Goal: Transaction & Acquisition: Book appointment/travel/reservation

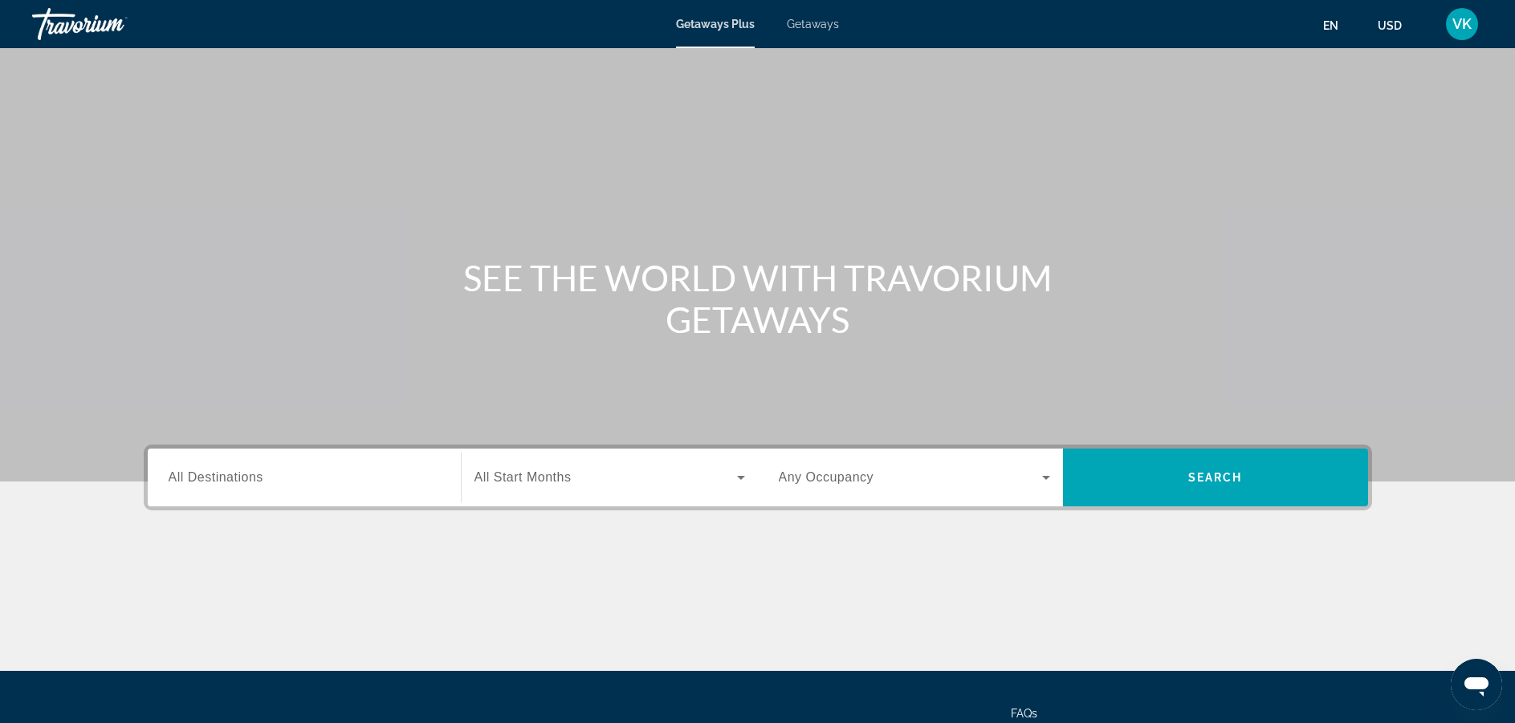
click at [213, 477] on span "All Destinations" at bounding box center [216, 478] width 95 height 14
click at [213, 477] on input "Destination All Destinations" at bounding box center [304, 478] width 271 height 19
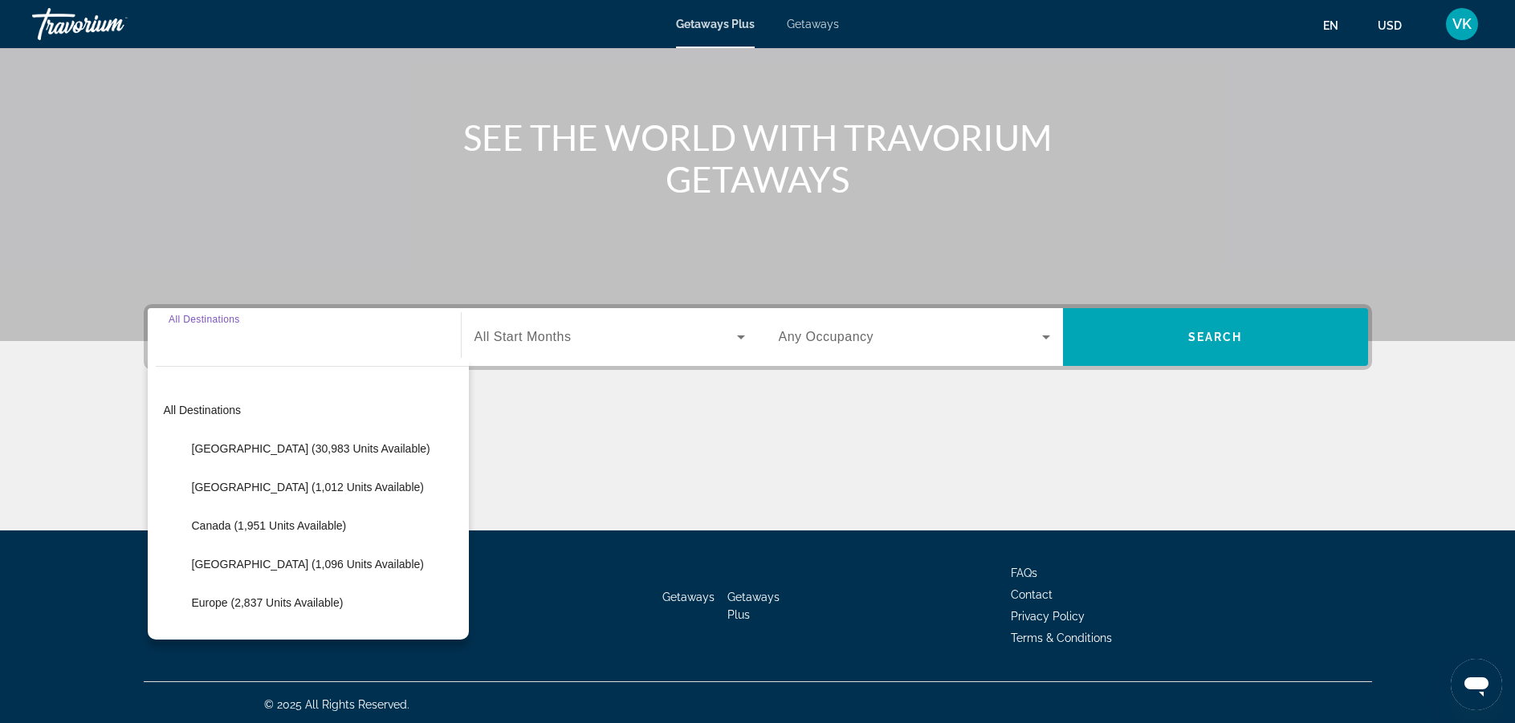
scroll to position [145, 0]
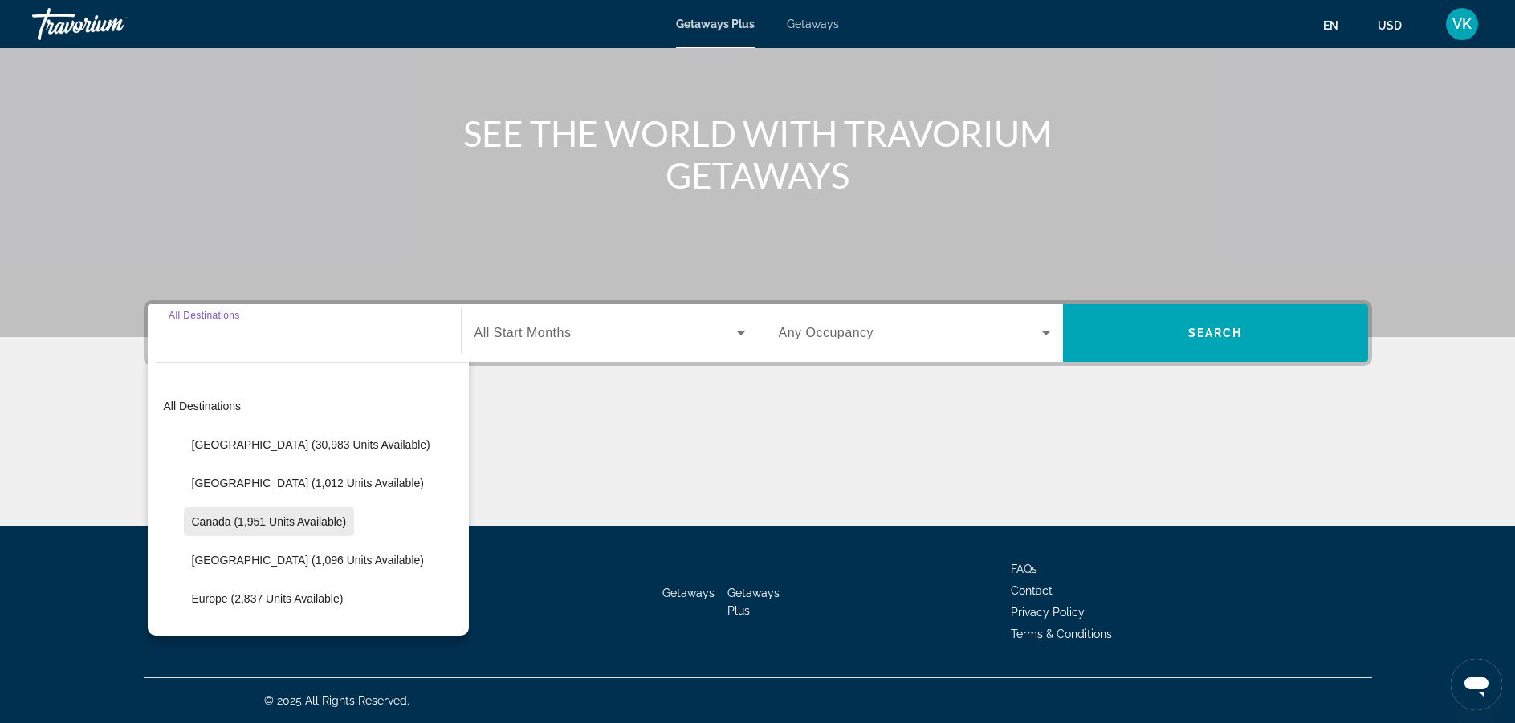
click at [219, 520] on span "Canada (1,951 units available)" at bounding box center [269, 522] width 155 height 13
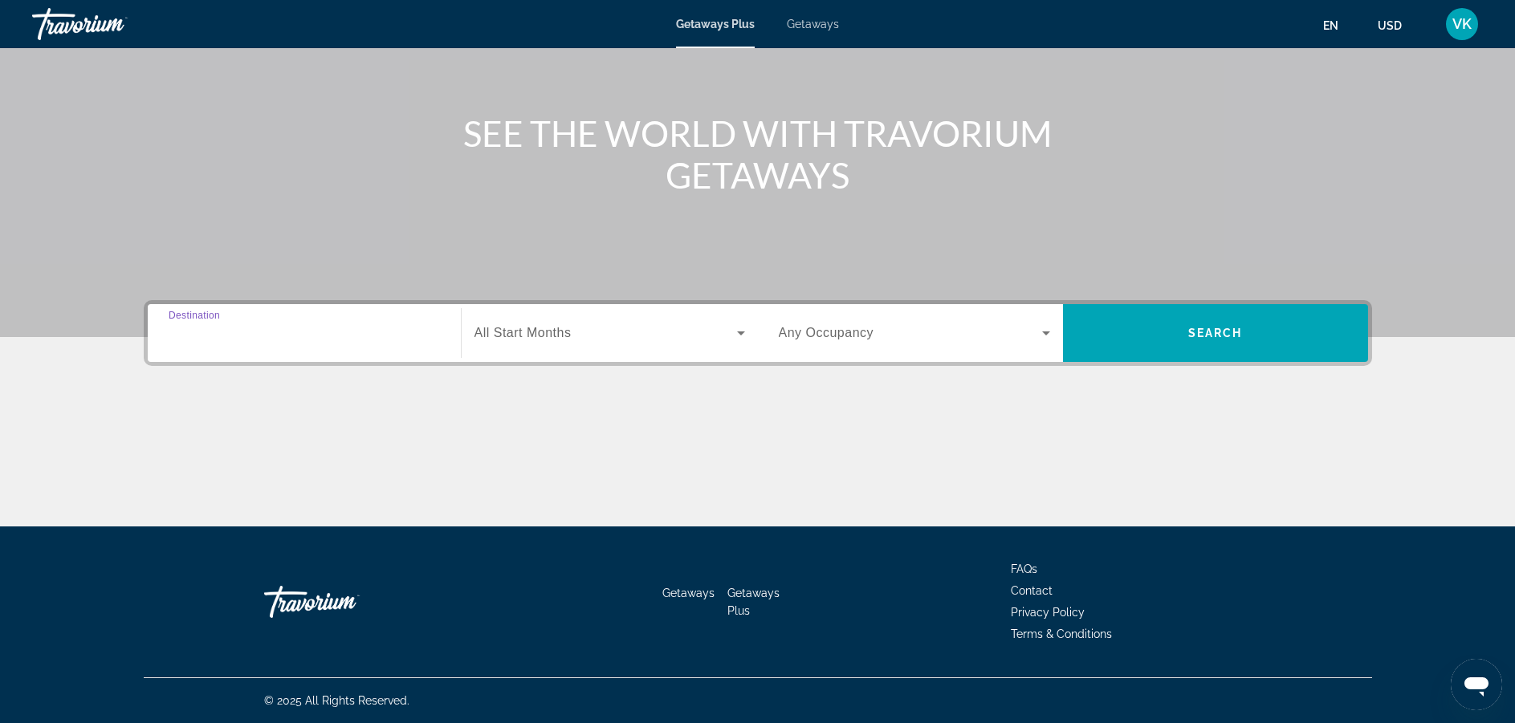
type input "**********"
click at [551, 332] on span "All Start Months" at bounding box center [523, 333] width 97 height 14
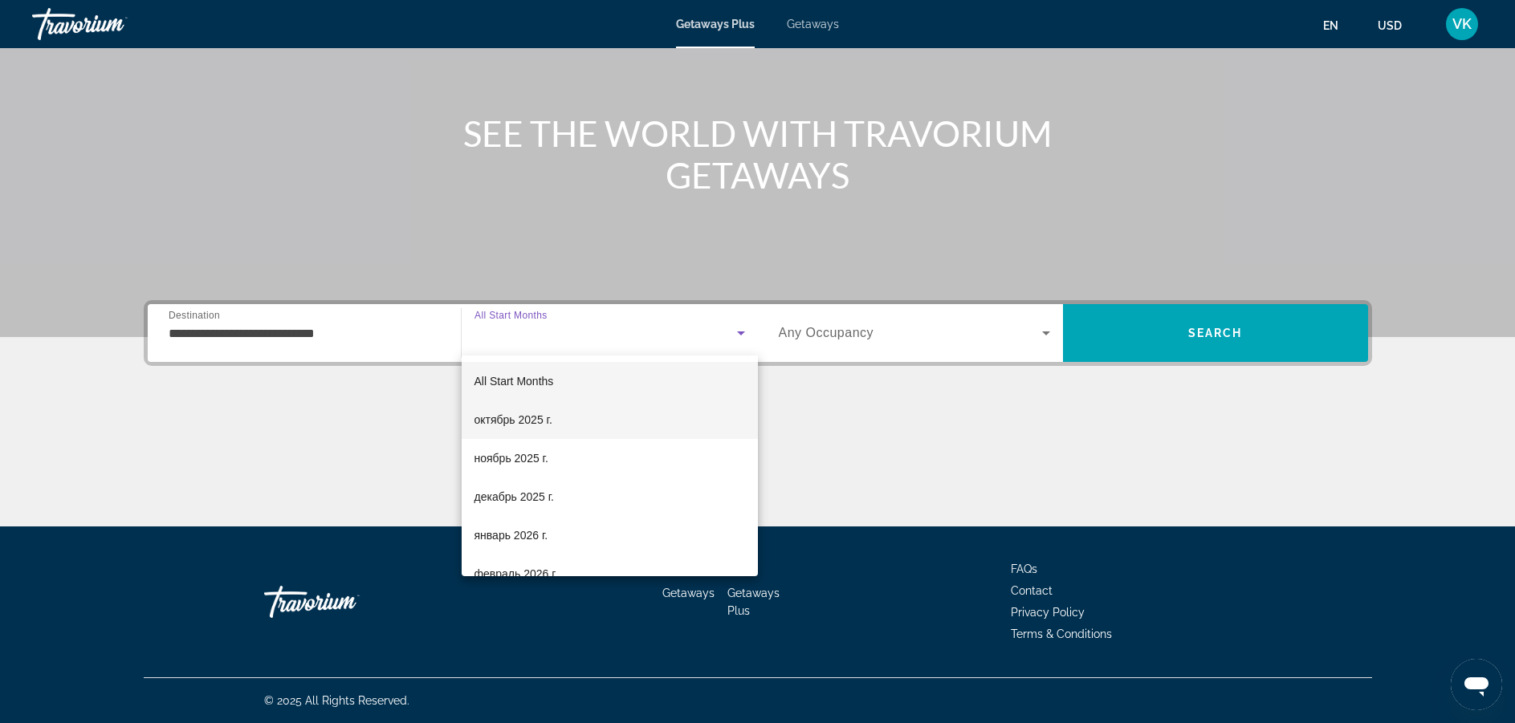
click at [524, 422] on span "октябрь 2025 г." at bounding box center [514, 419] width 78 height 19
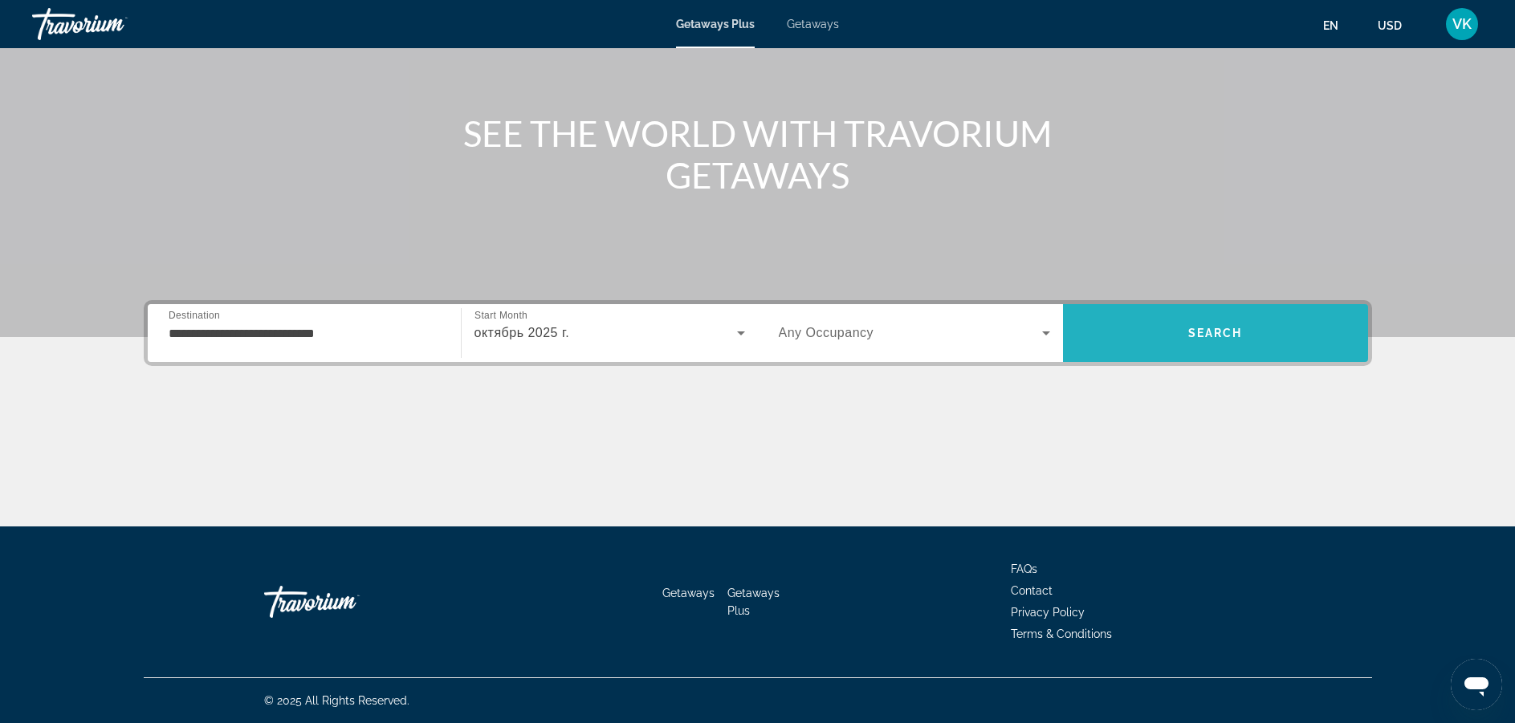
click at [1162, 329] on span "Search" at bounding box center [1215, 333] width 305 height 39
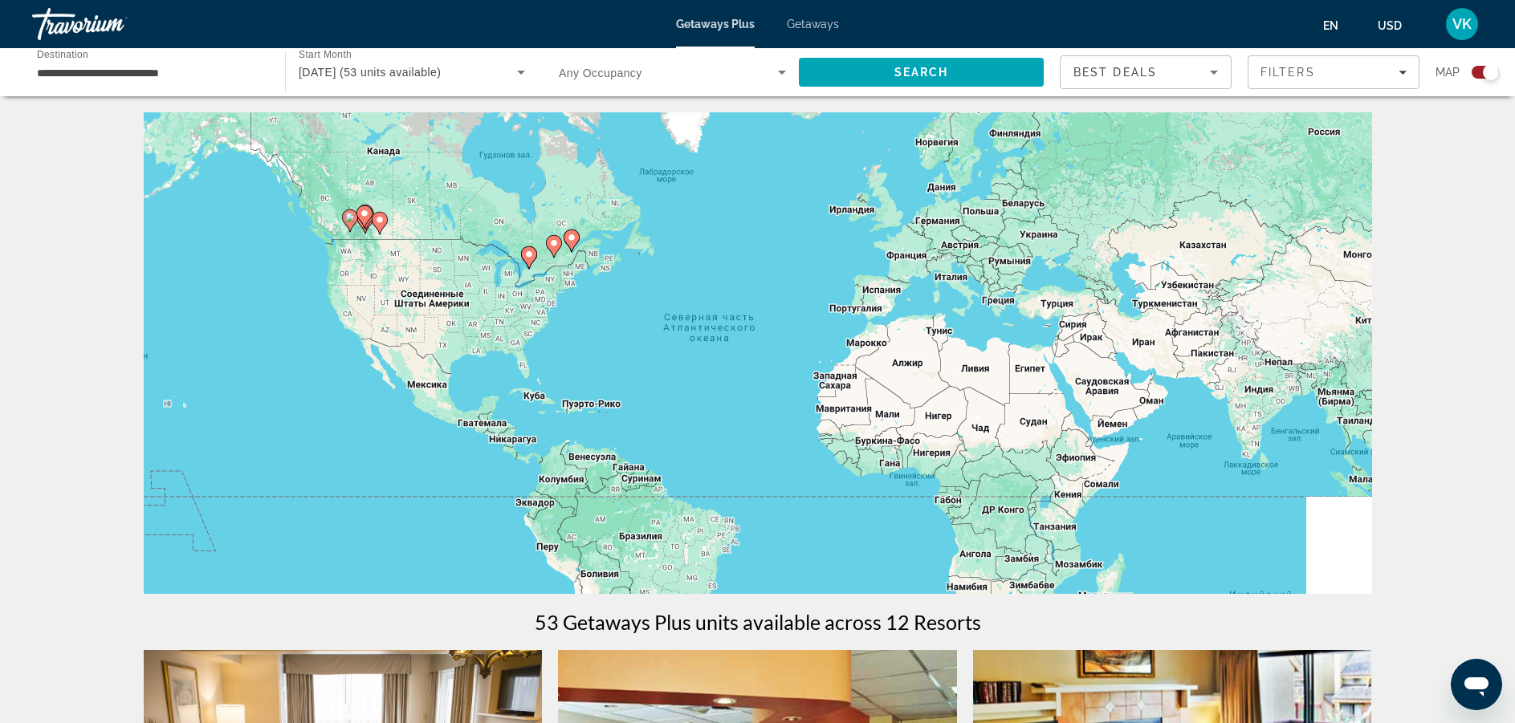
click at [528, 261] on icon "Main content" at bounding box center [528, 257] width 14 height 21
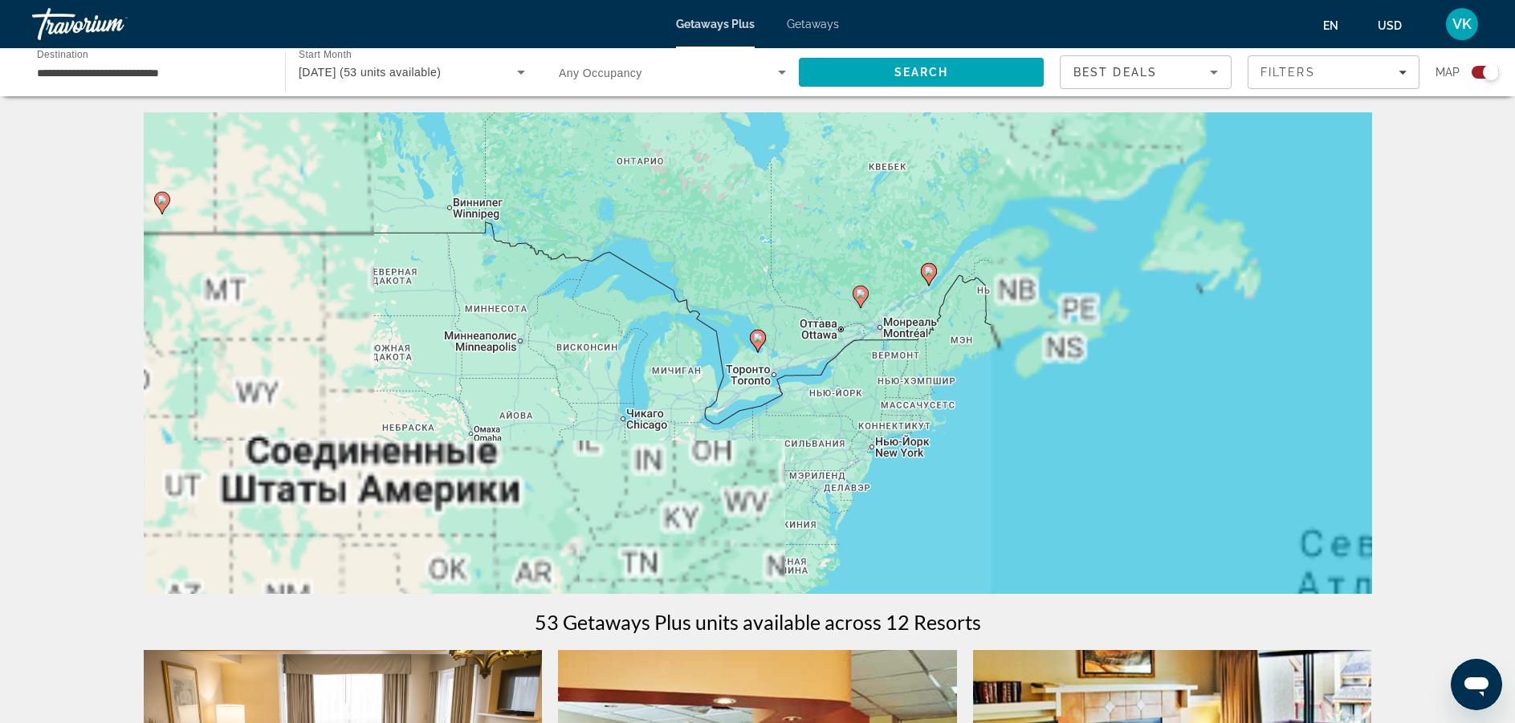
click at [752, 336] on icon "Main content" at bounding box center [757, 341] width 14 height 21
type input "**********"
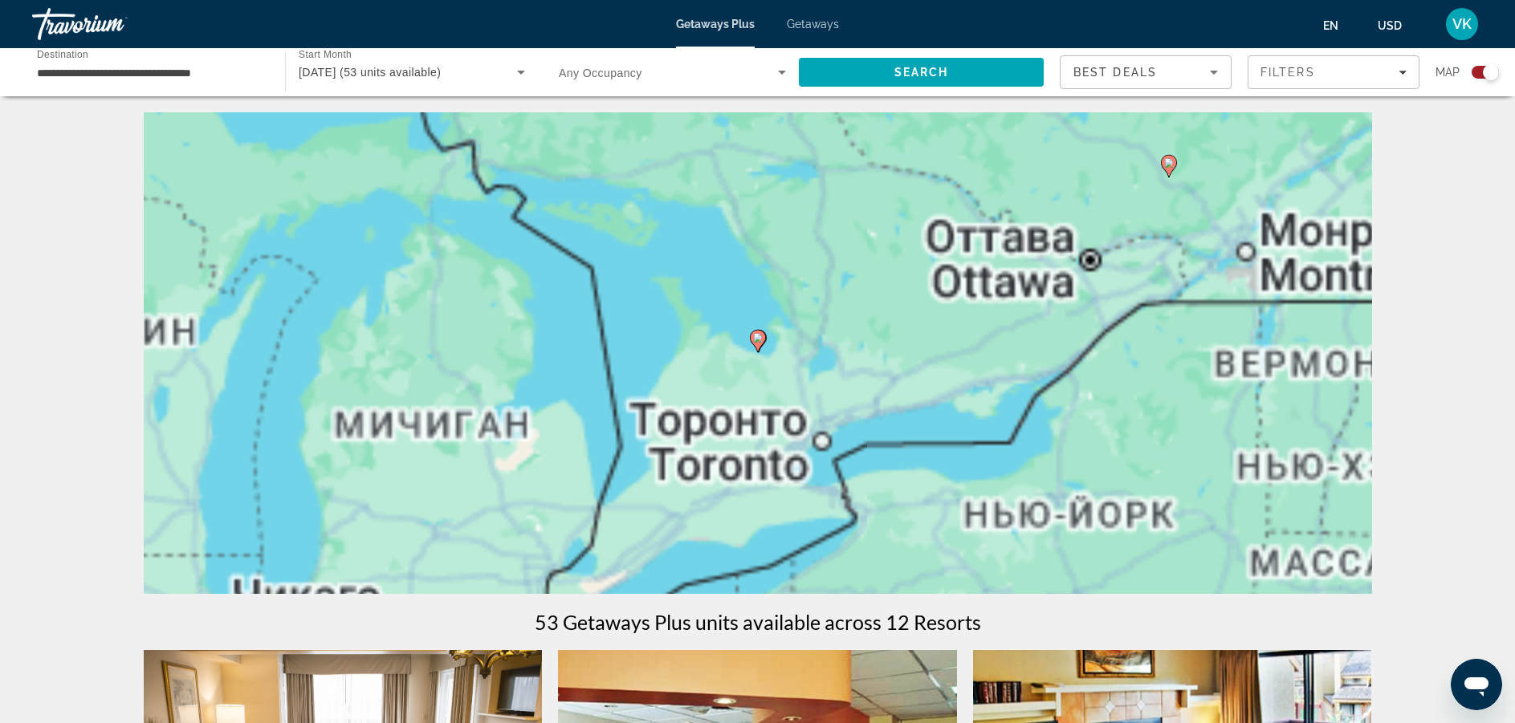
click at [758, 337] on image "Main content" at bounding box center [758, 338] width 10 height 10
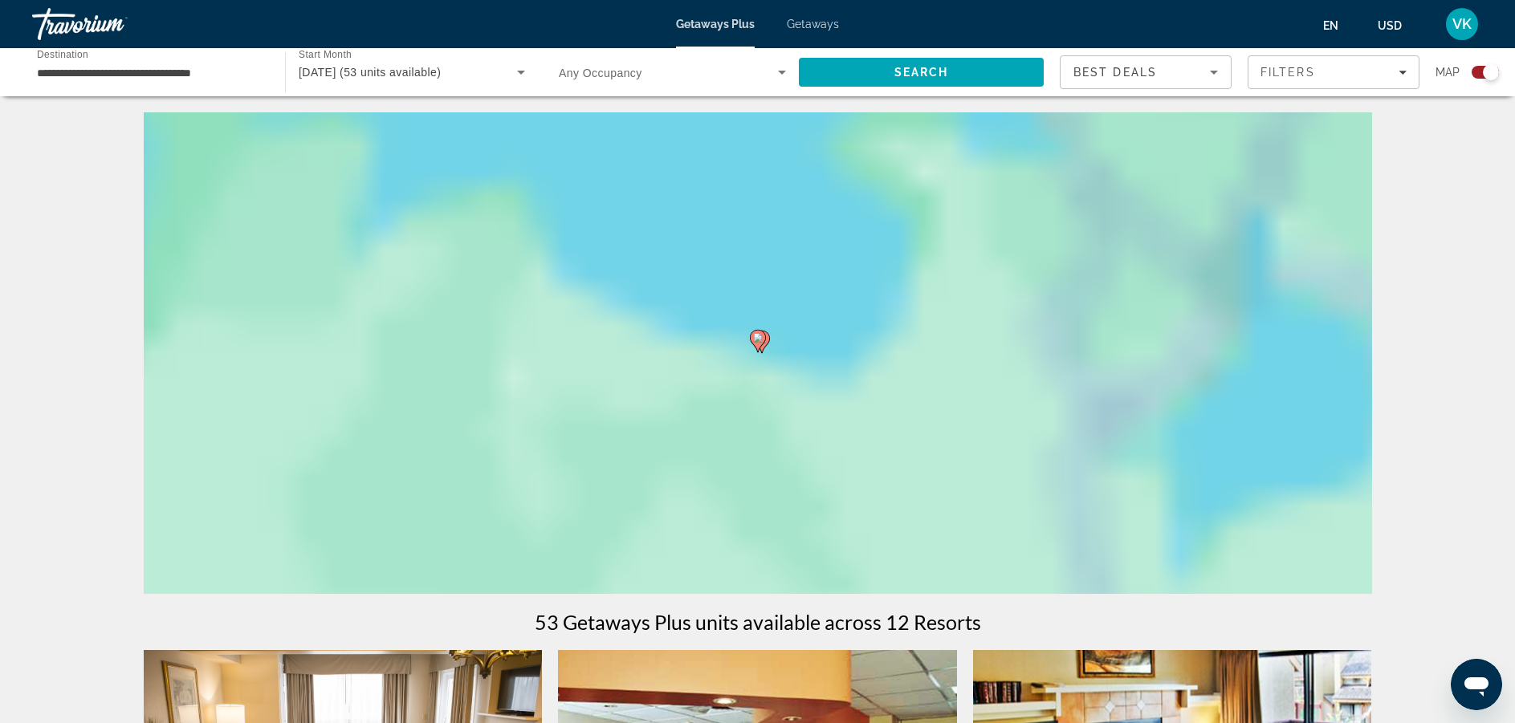
click at [756, 337] on image "Main content" at bounding box center [758, 338] width 10 height 10
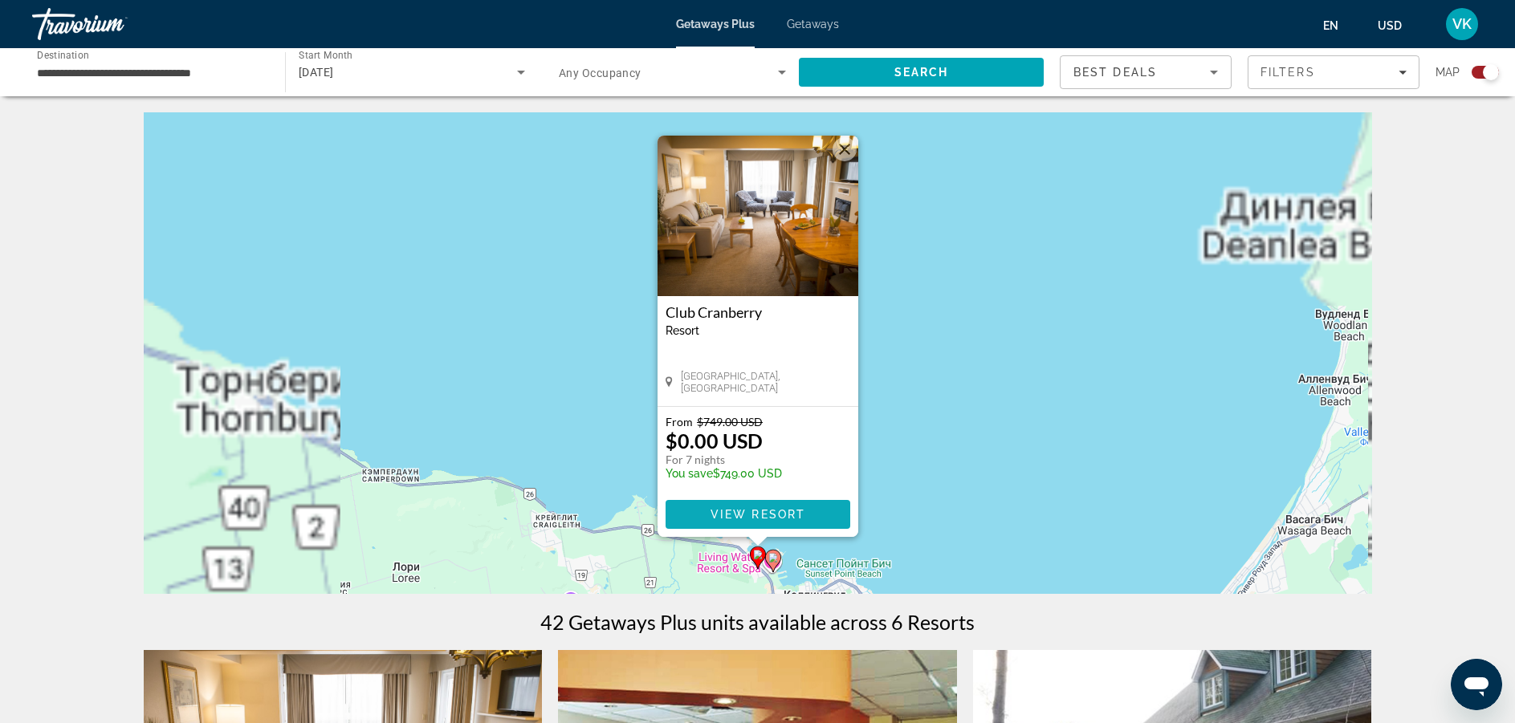
click at [810, 518] on span "Main content" at bounding box center [758, 514] width 185 height 39
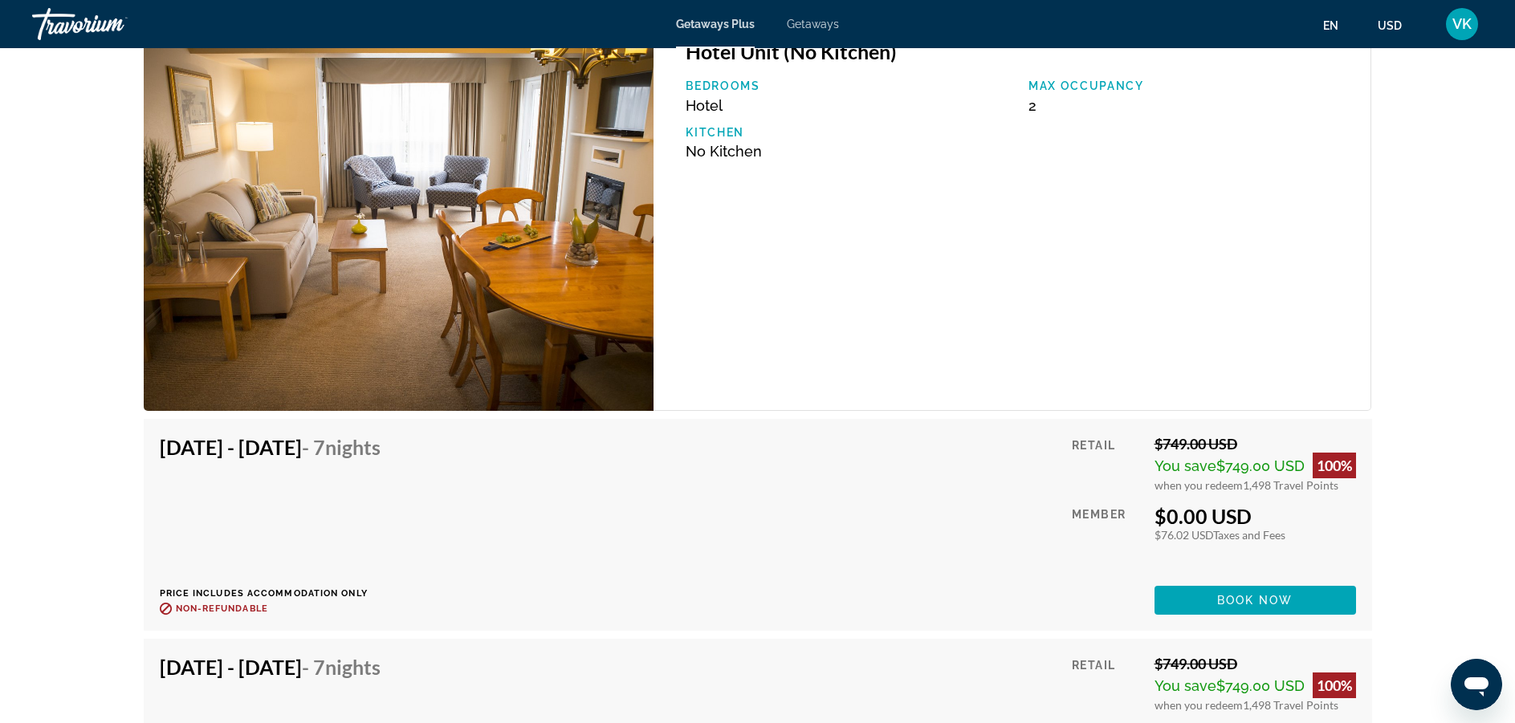
scroll to position [3148, 0]
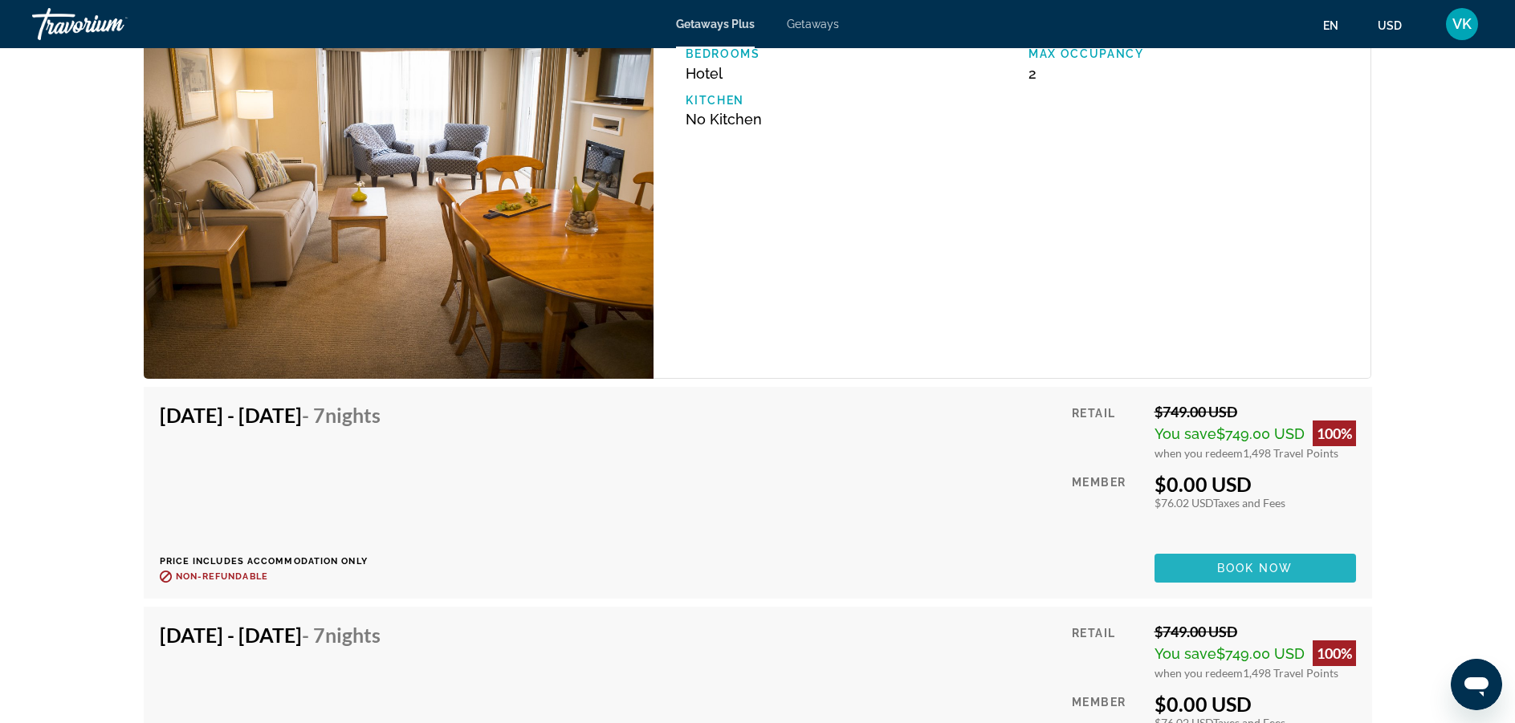
click at [1270, 565] on span "Book now" at bounding box center [1255, 568] width 76 height 13
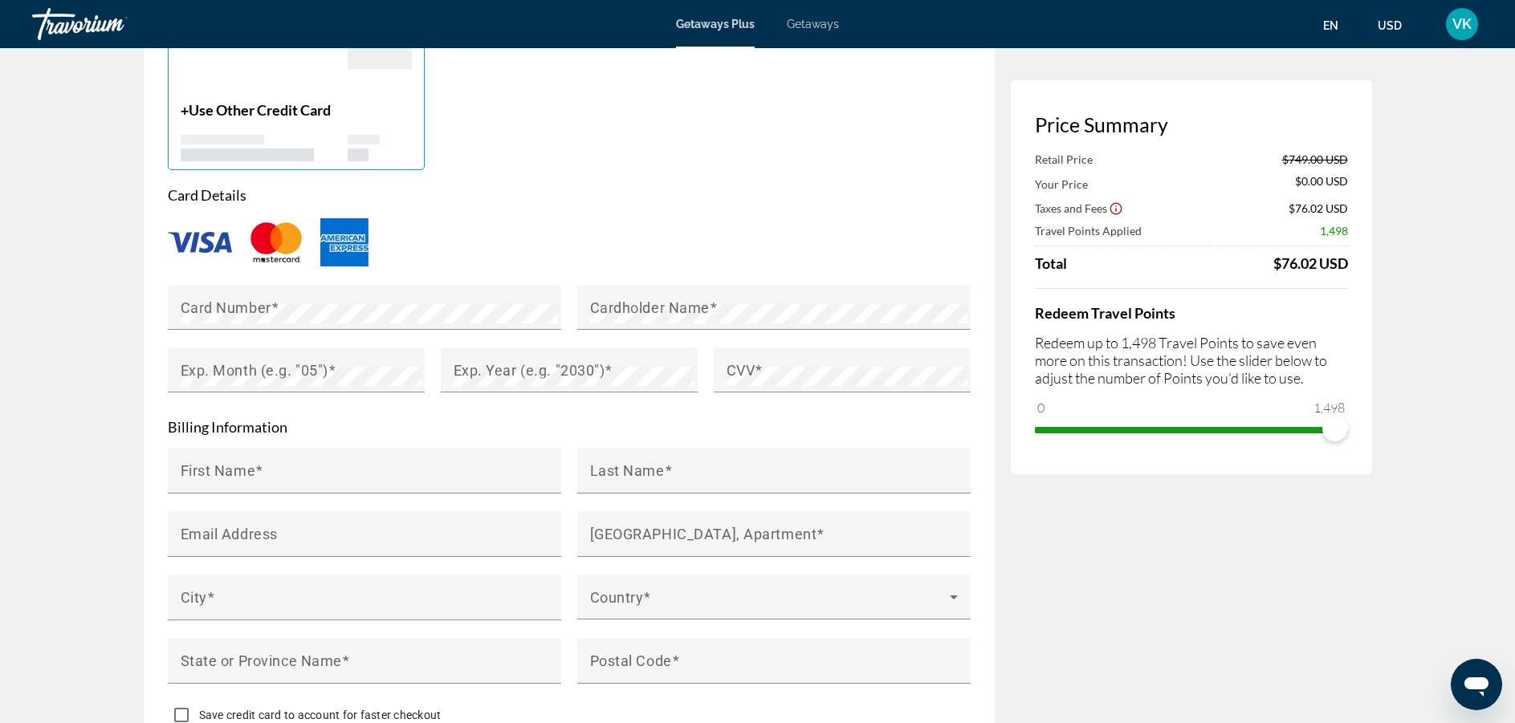
scroll to position [1253, 0]
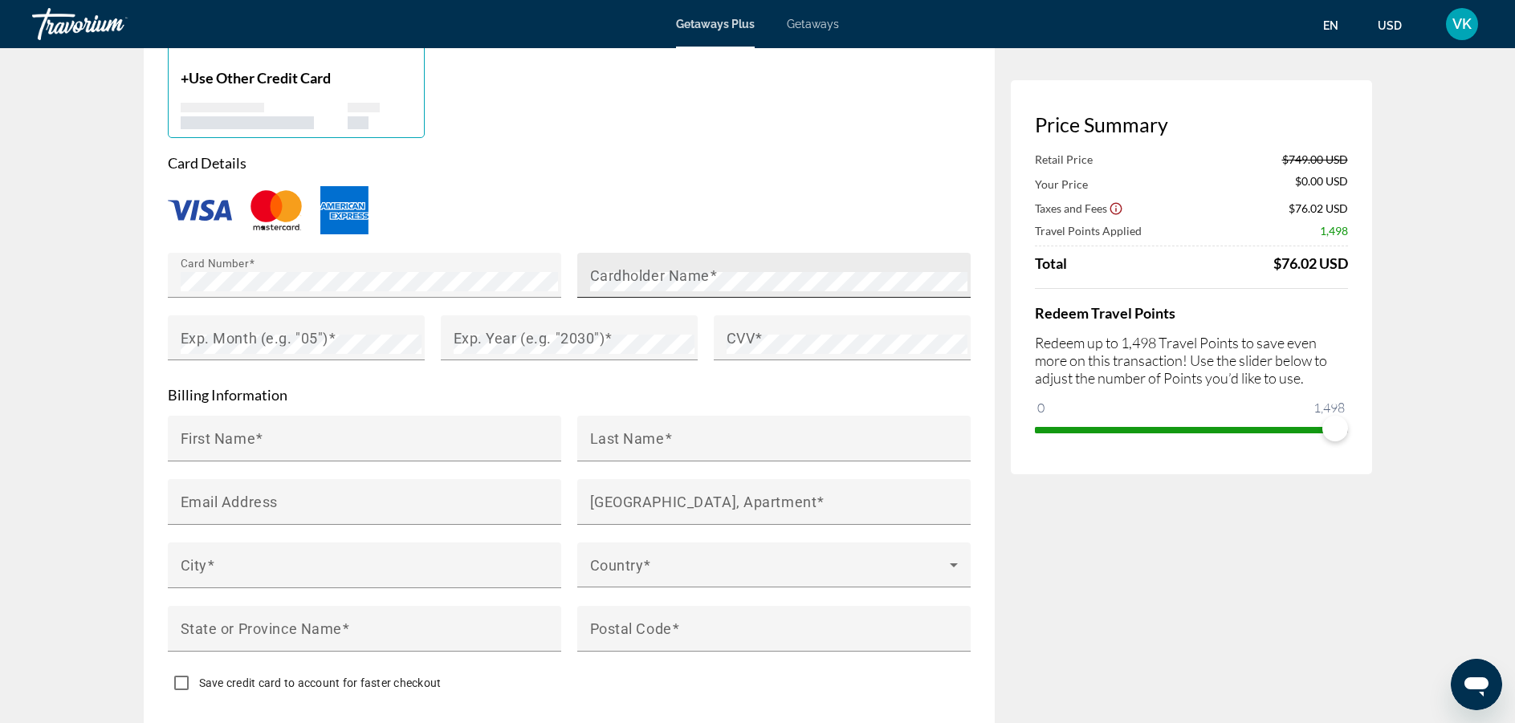
click at [632, 278] on mat-label "Cardholder Name" at bounding box center [650, 275] width 120 height 17
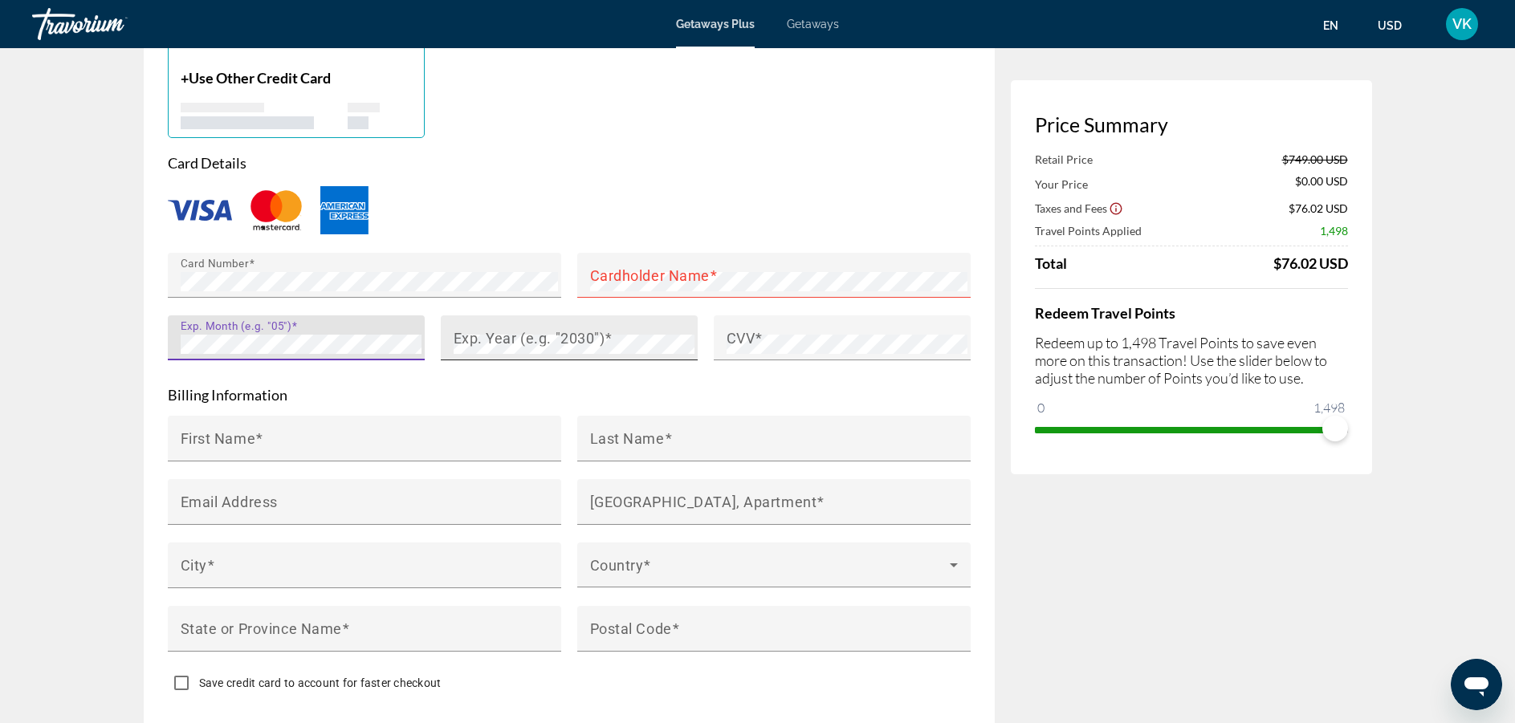
click at [463, 339] on mat-label "Exp. Year (e.g. "2030")" at bounding box center [530, 337] width 152 height 17
click at [648, 276] on mat-label "Cardholder Name" at bounding box center [650, 275] width 120 height 17
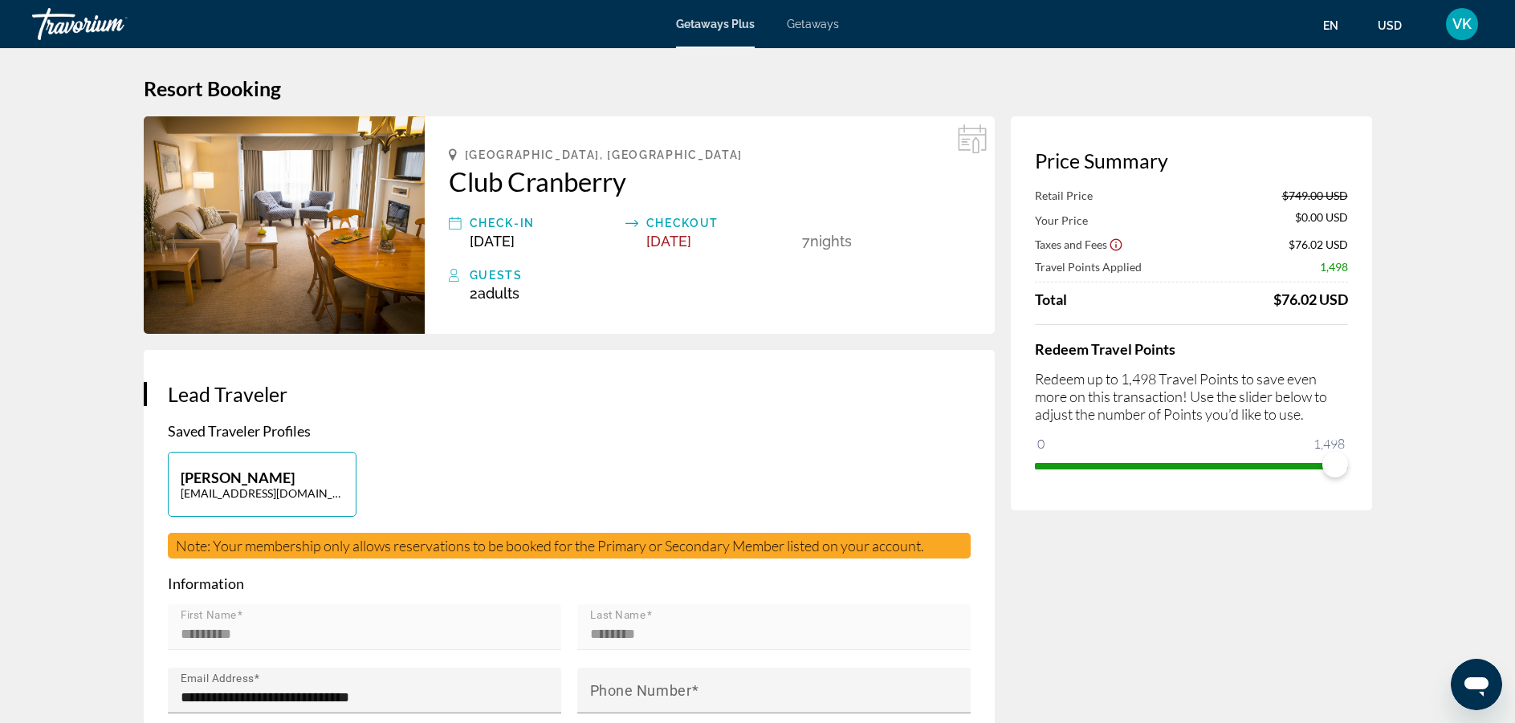
scroll to position [0, 0]
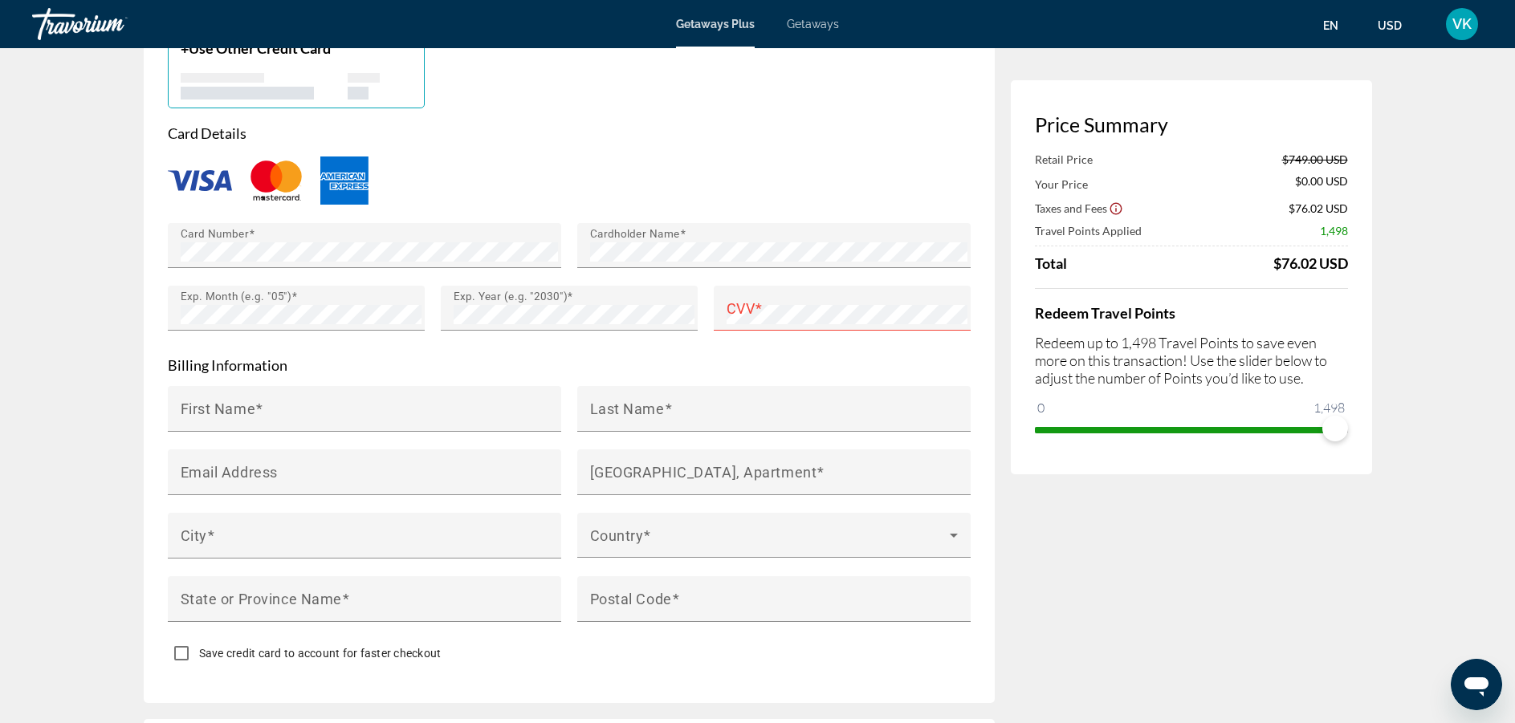
scroll to position [1285, 0]
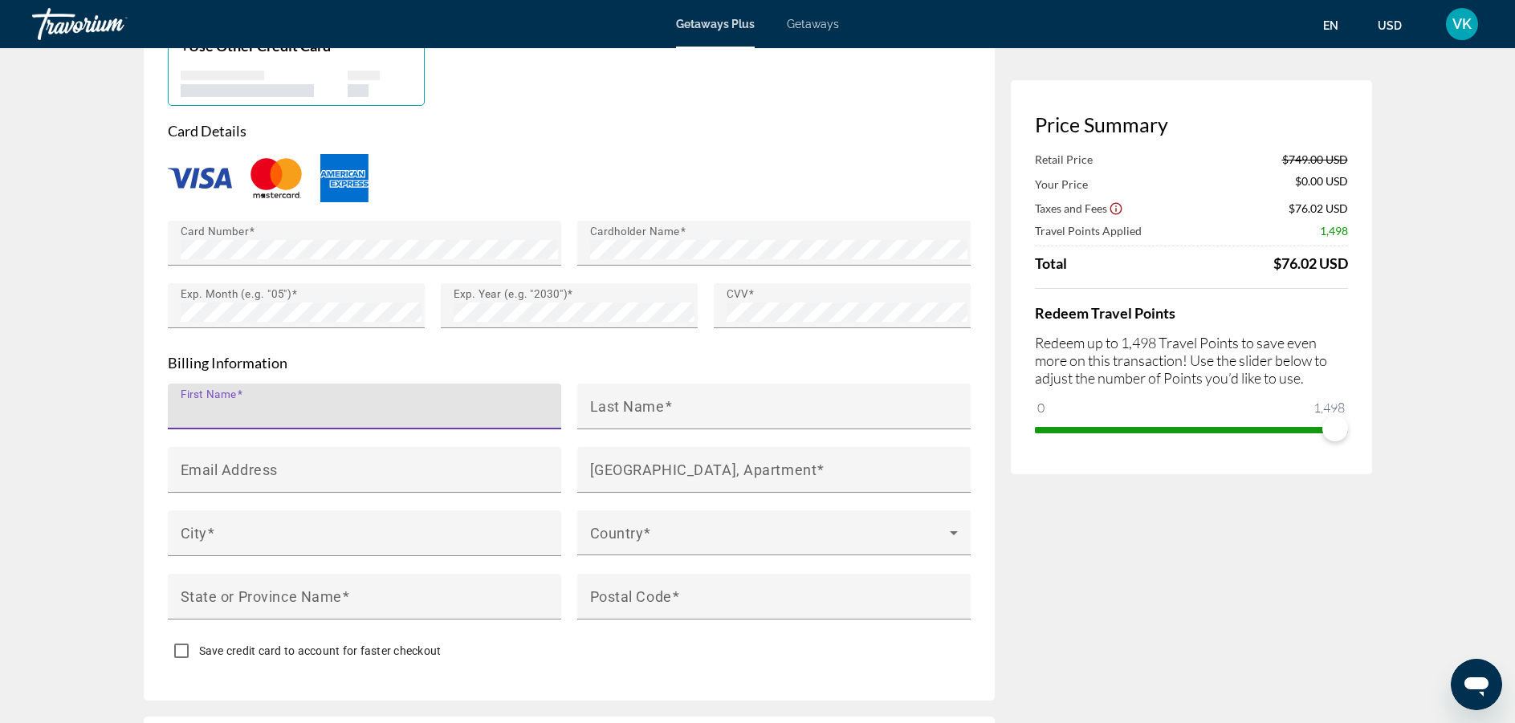
click at [424, 410] on input "First Name" at bounding box center [369, 413] width 377 height 19
type input "*"
type input "*********"
click at [619, 401] on mat-label "Last Name" at bounding box center [627, 405] width 75 height 17
click at [619, 404] on input "Last Name" at bounding box center [778, 413] width 377 height 19
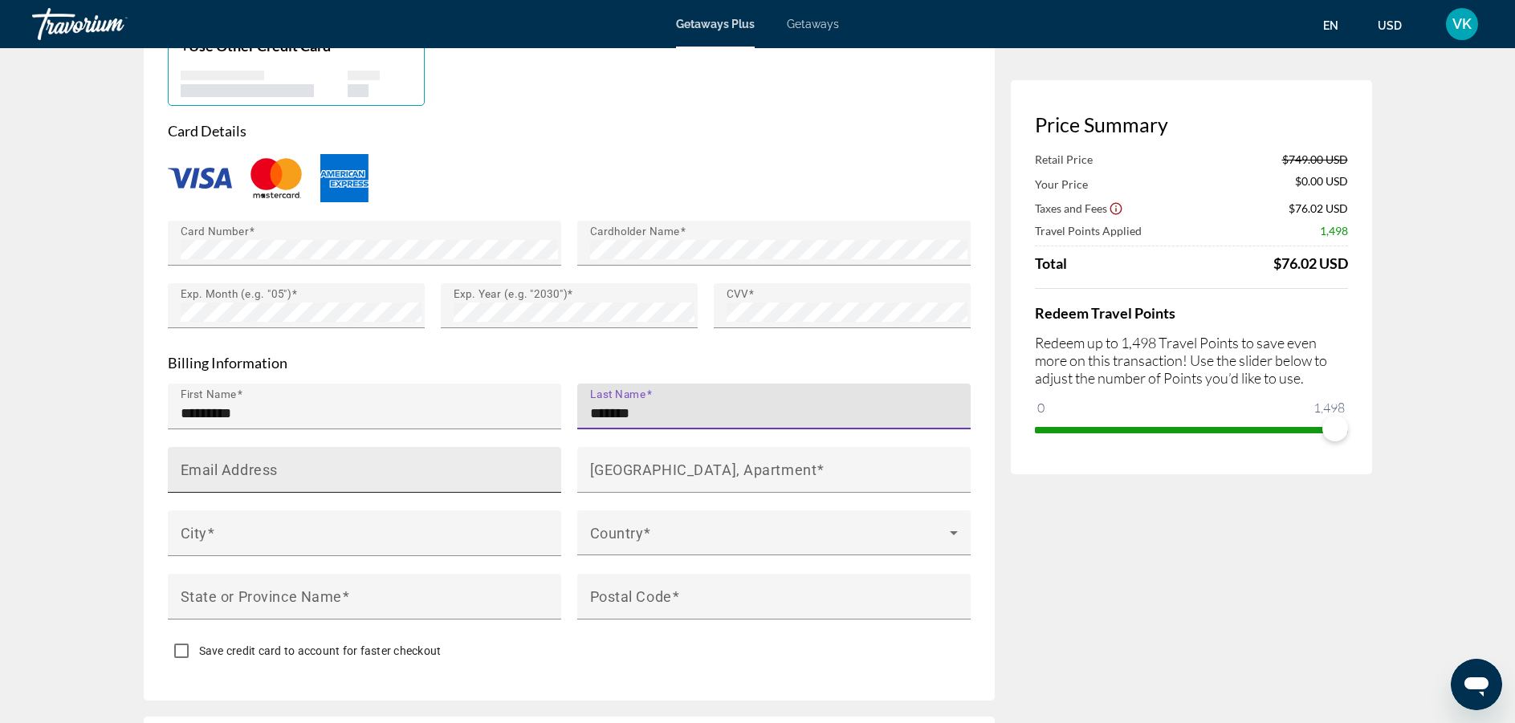
type input "*******"
click at [393, 474] on input "Email Address" at bounding box center [369, 476] width 377 height 19
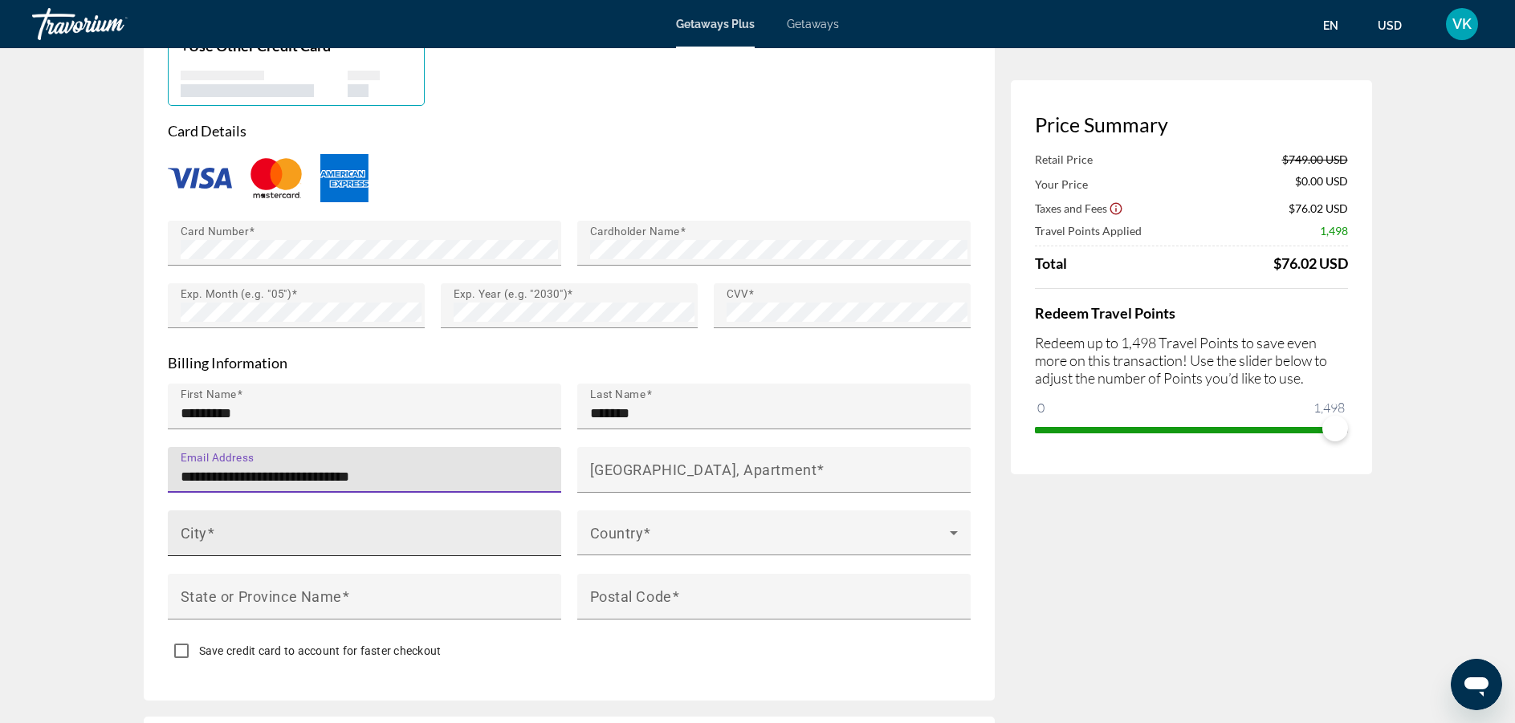
type input "**********"
click at [315, 515] on div "City" at bounding box center [369, 534] width 377 height 46
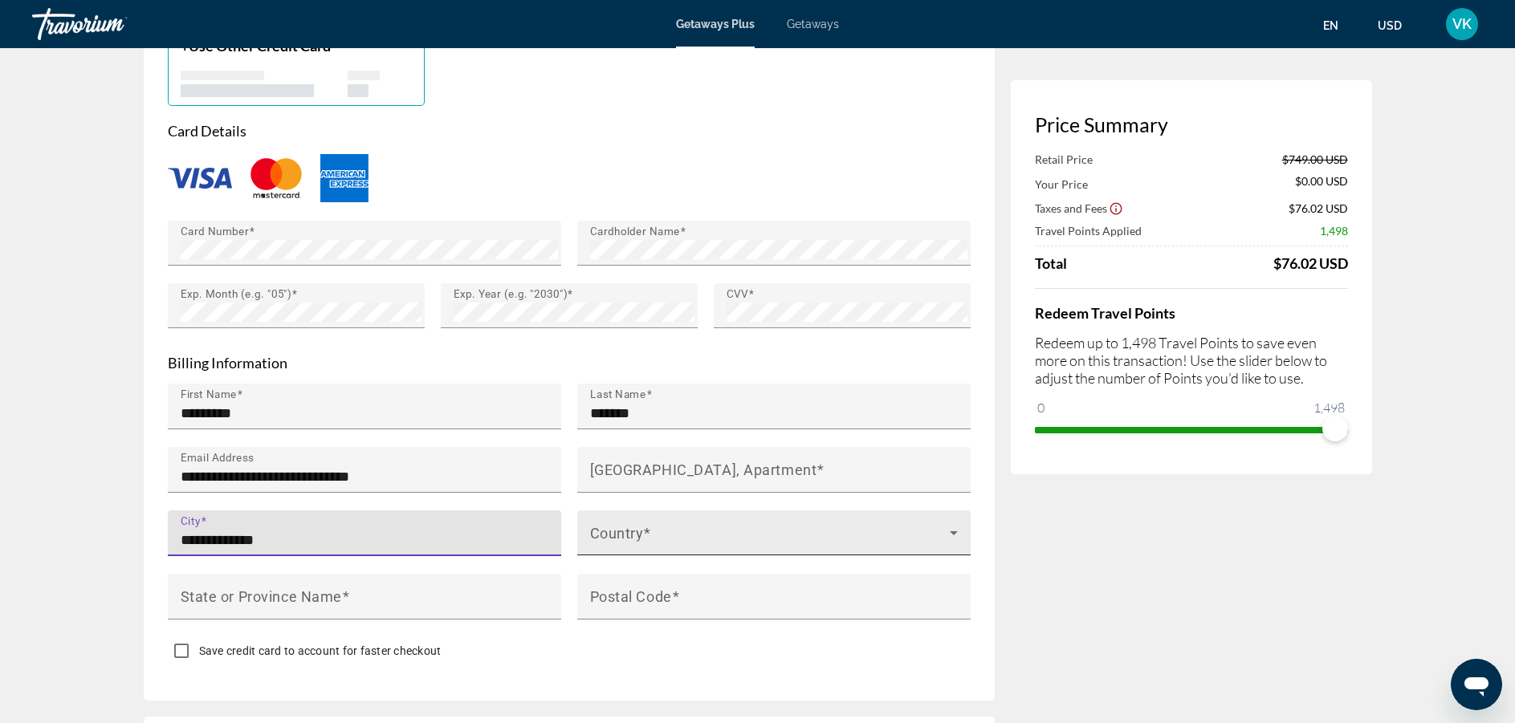
type input "**********"
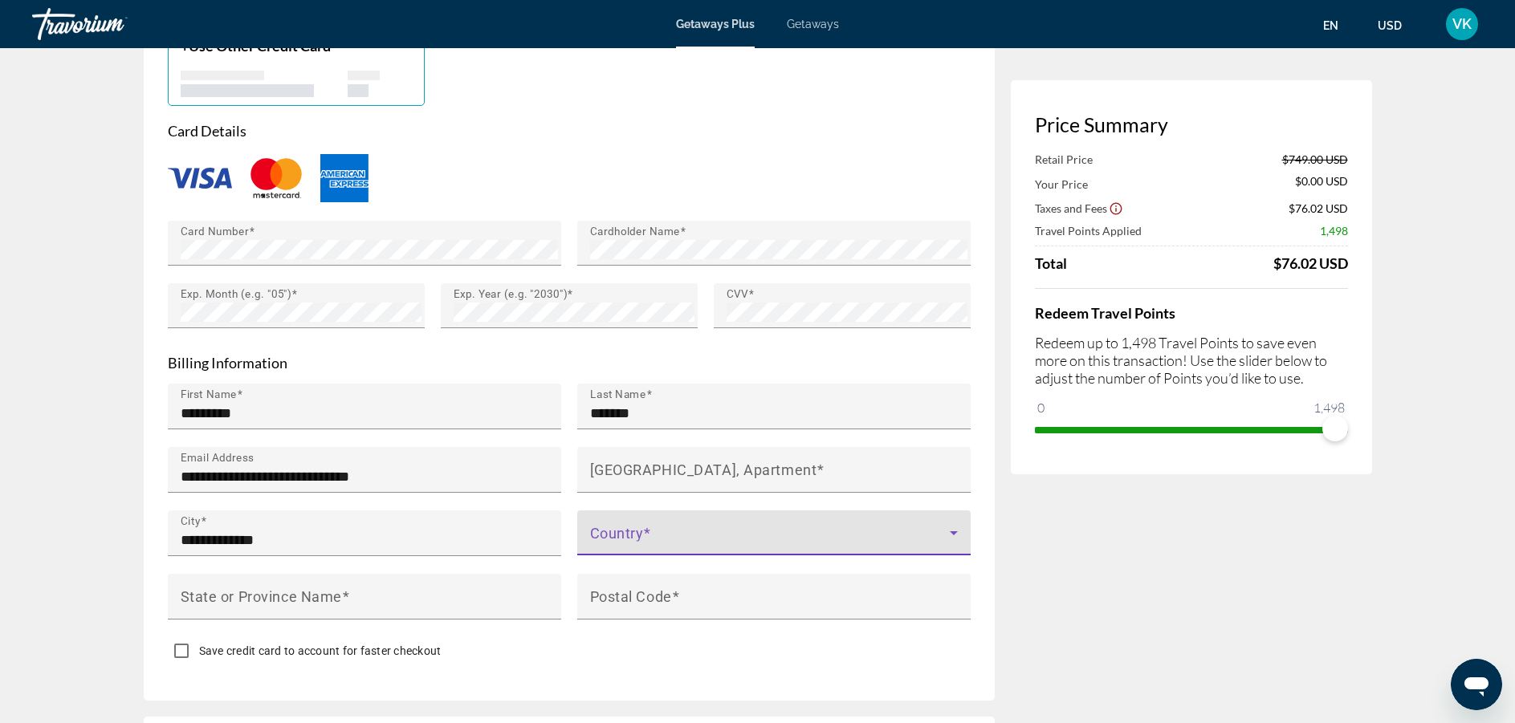
click at [609, 536] on span "Main content" at bounding box center [770, 539] width 360 height 19
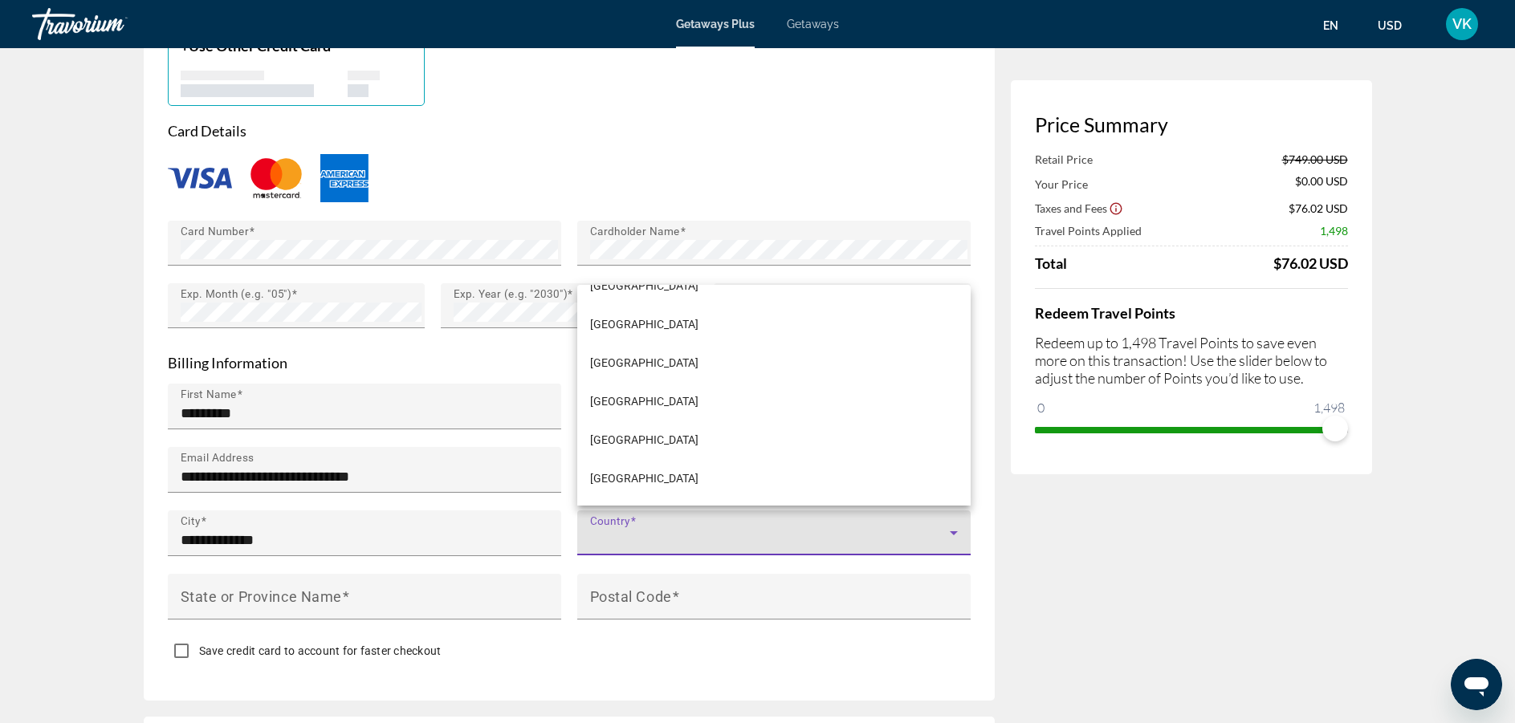
scroll to position [1477, 0]
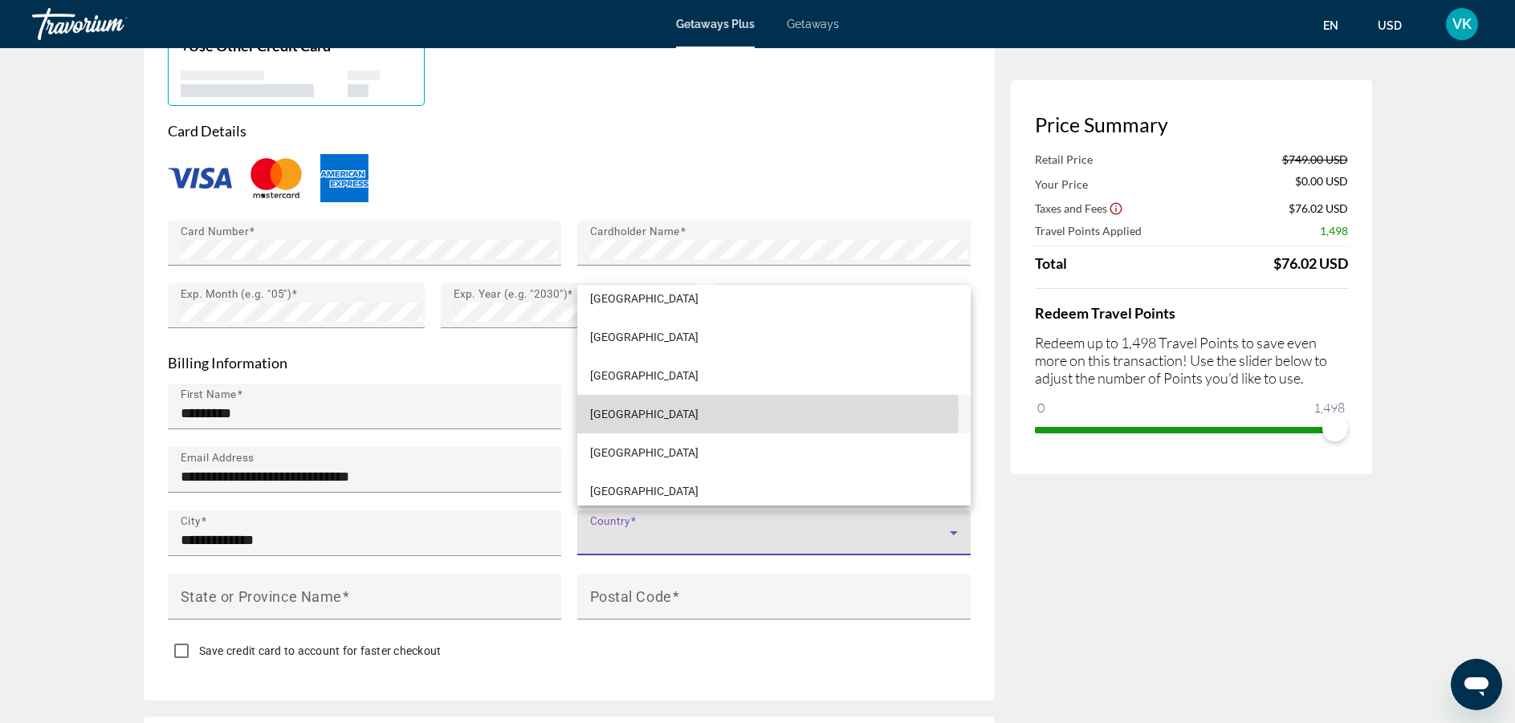
click at [662, 412] on mat-option "[GEOGRAPHIC_DATA]" at bounding box center [773, 414] width 393 height 39
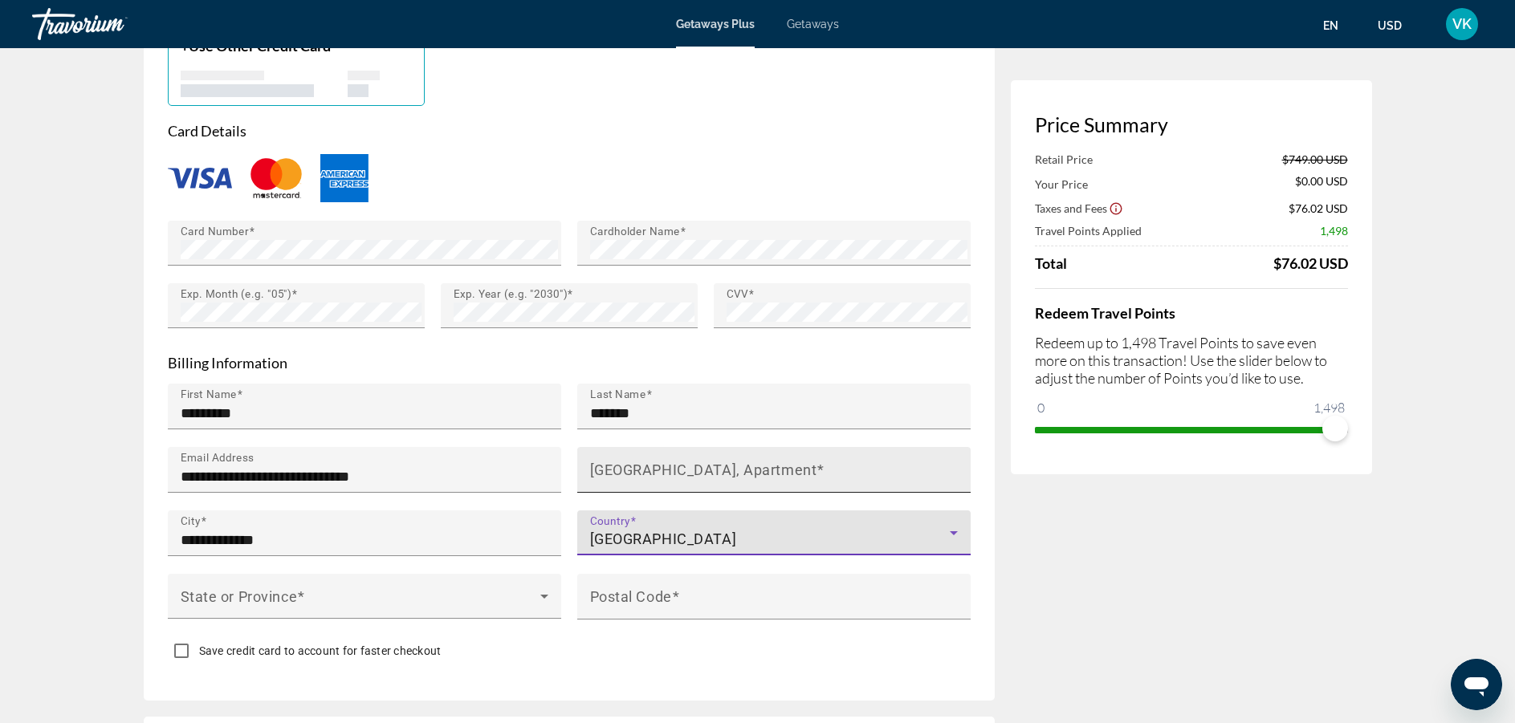
click at [615, 475] on input "[GEOGRAPHIC_DATA], Apartment" at bounding box center [778, 476] width 377 height 19
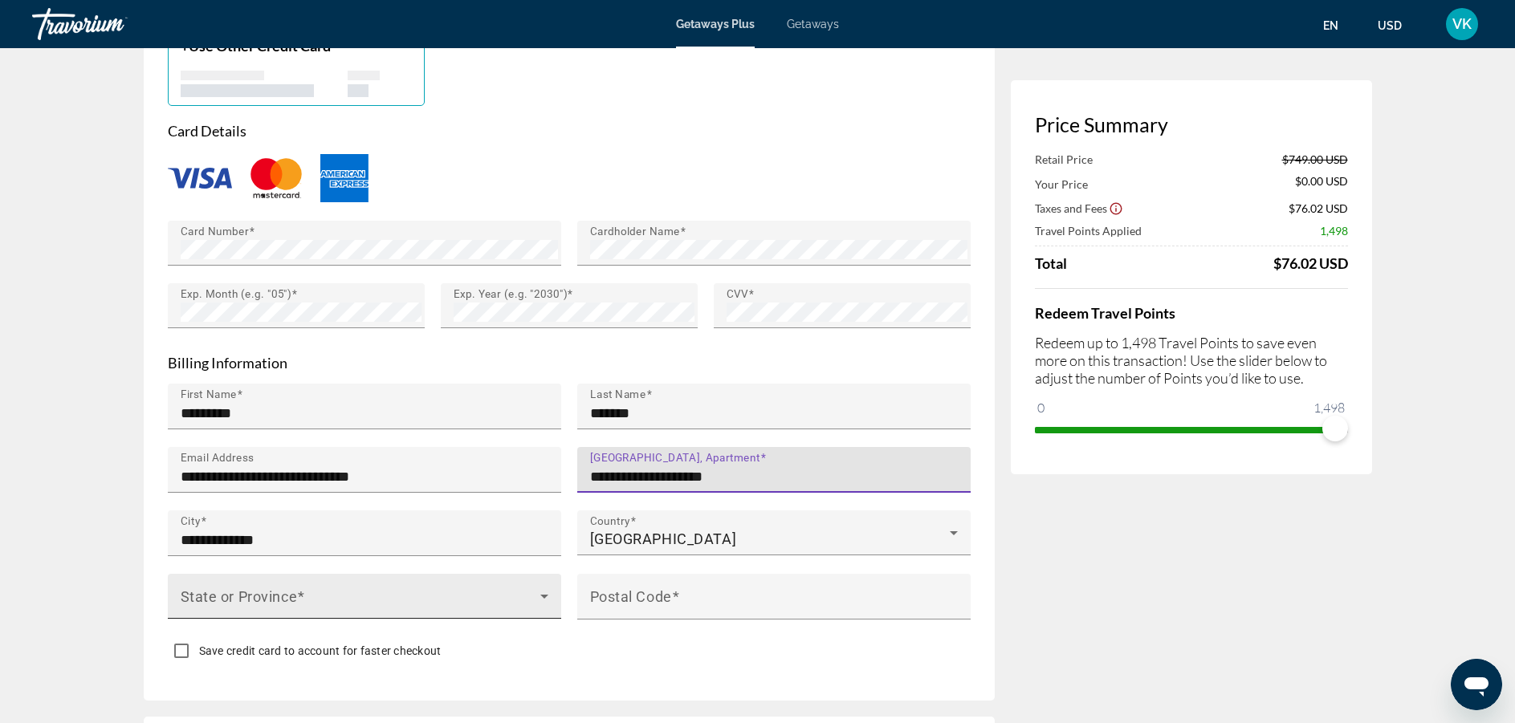
type input "**********"
click at [316, 586] on div "State or Province" at bounding box center [365, 596] width 368 height 45
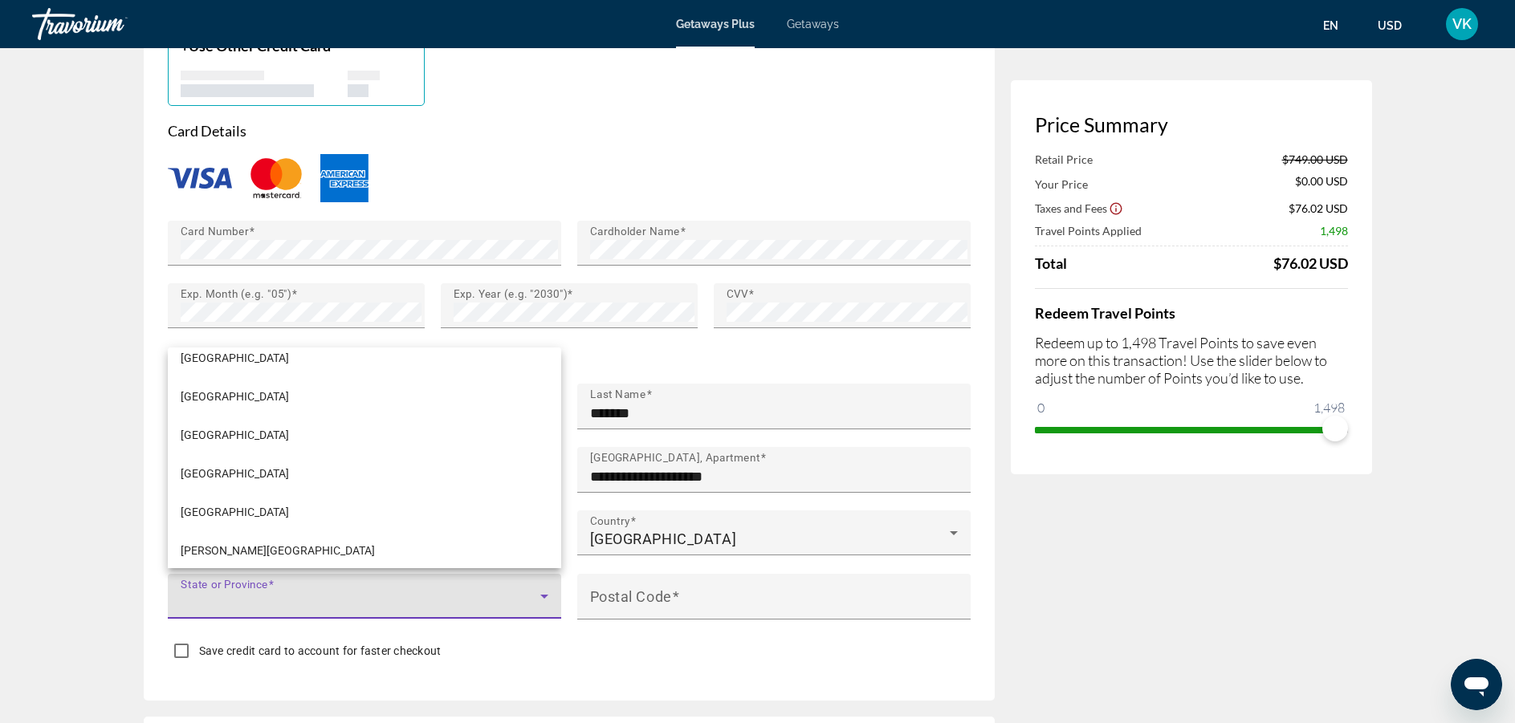
scroll to position [267, 0]
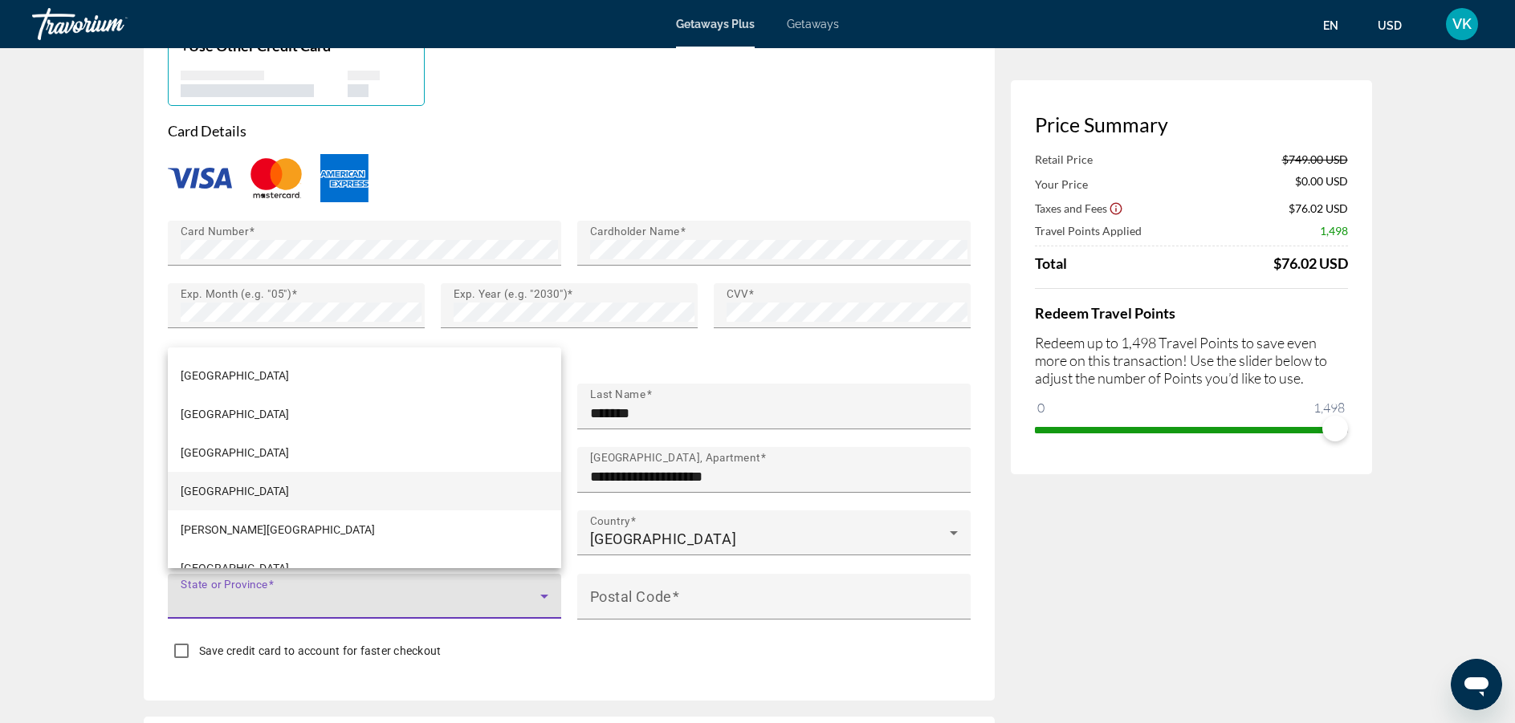
click at [245, 487] on mat-option "[GEOGRAPHIC_DATA]" at bounding box center [364, 491] width 393 height 39
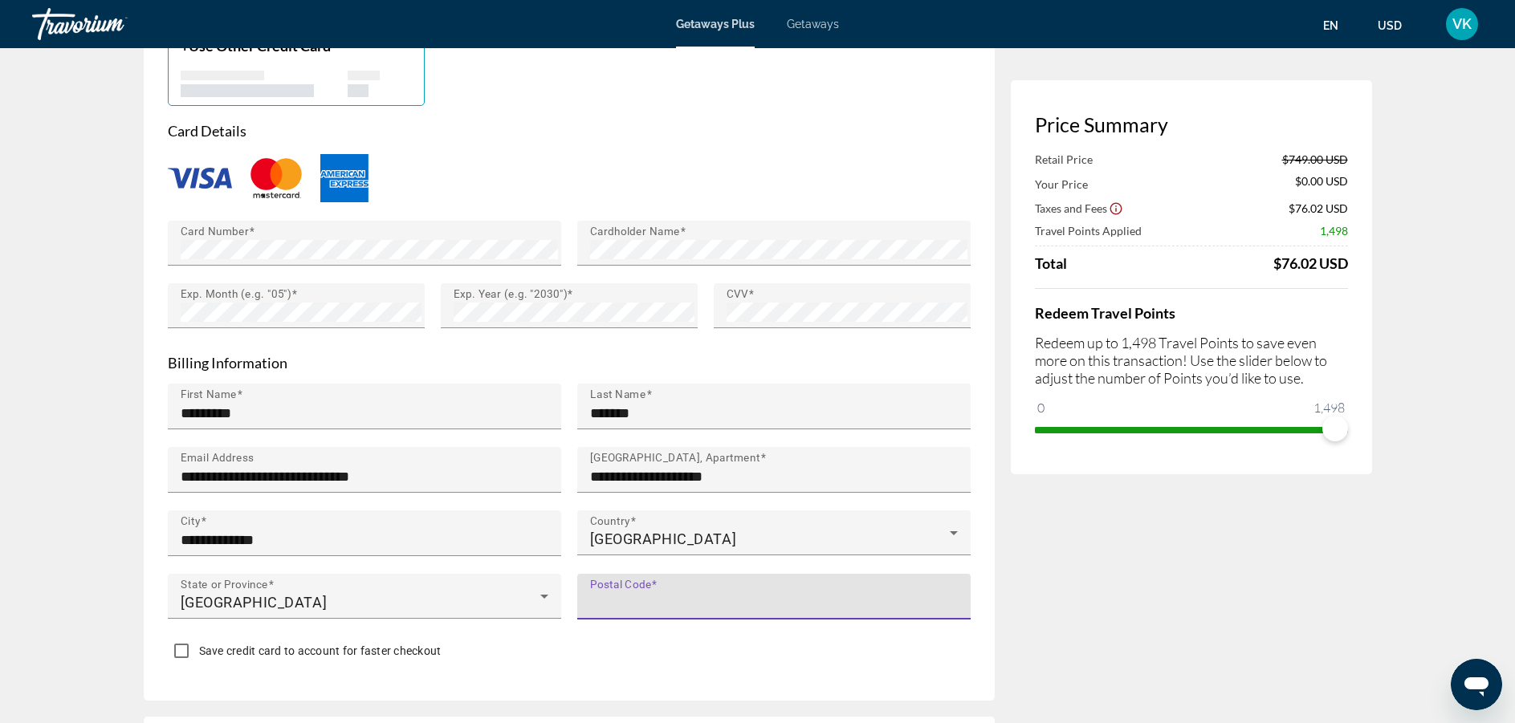
click at [649, 600] on input "Postal Code" at bounding box center [778, 603] width 377 height 19
type input "*"
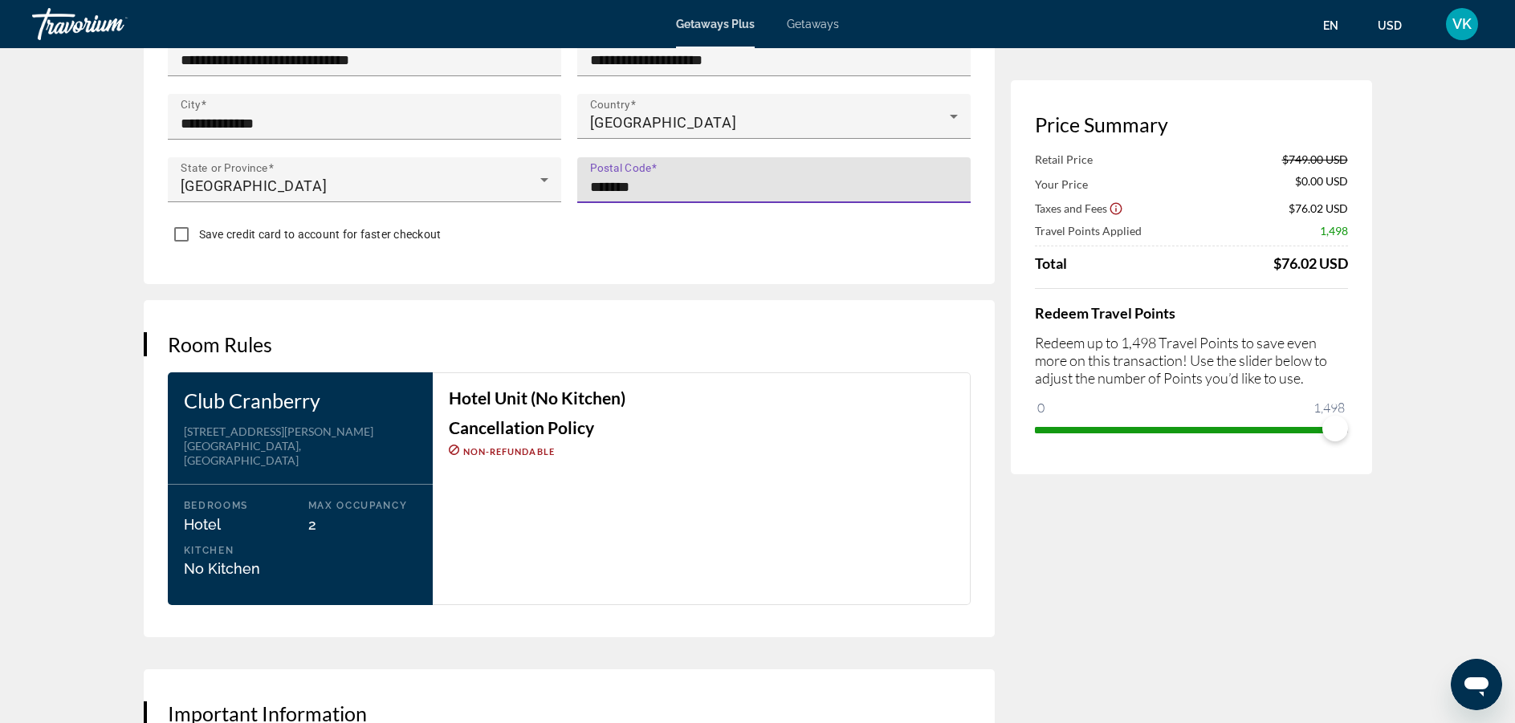
scroll to position [1509, 0]
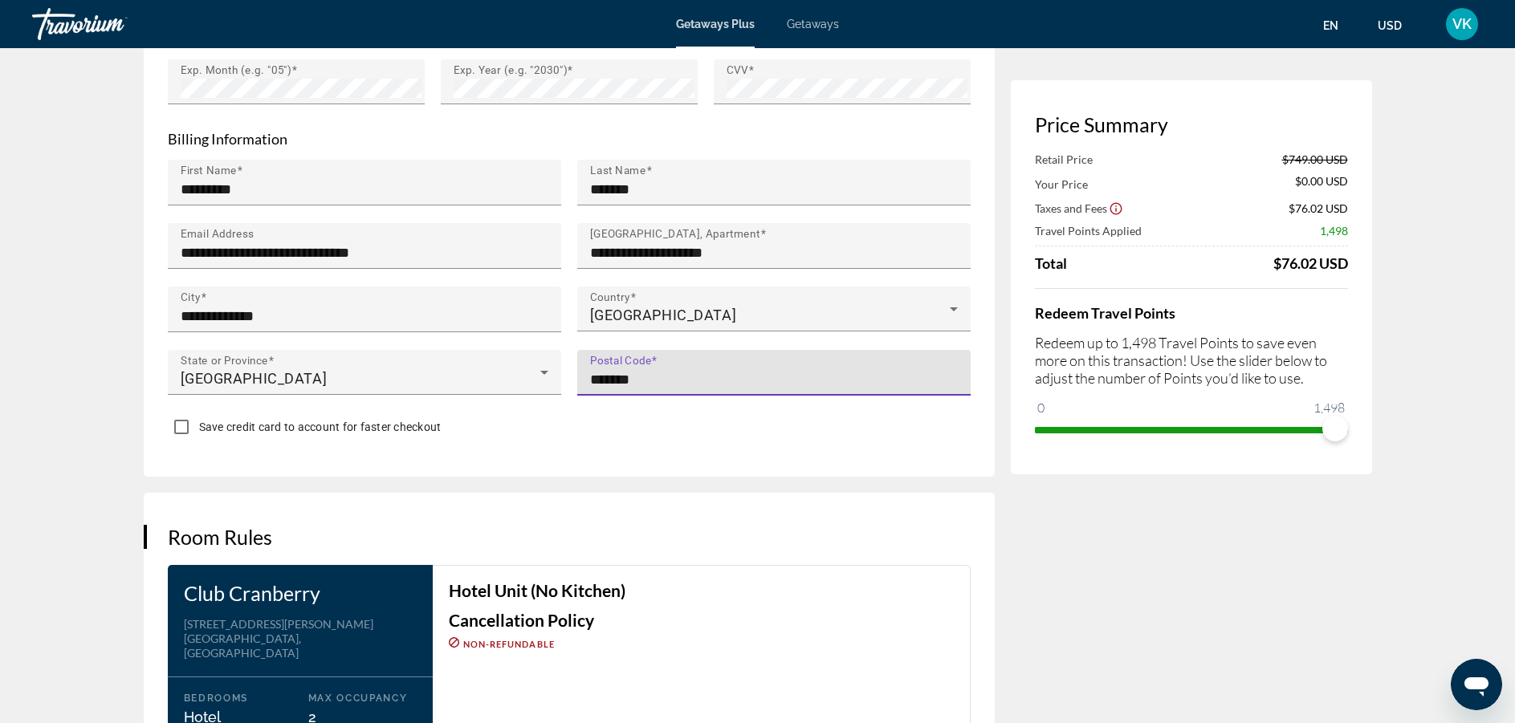
type input "*******"
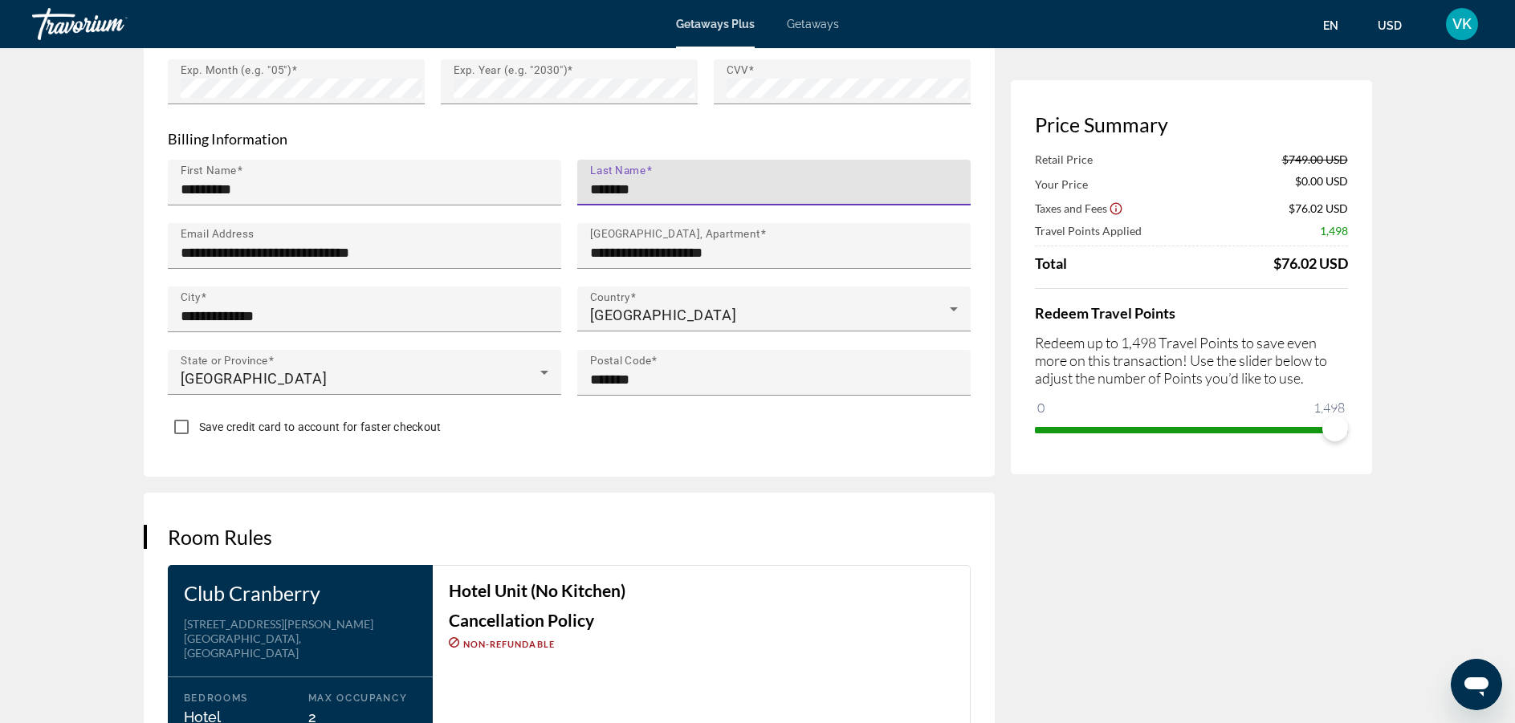
click at [677, 190] on input "*******" at bounding box center [778, 189] width 377 height 19
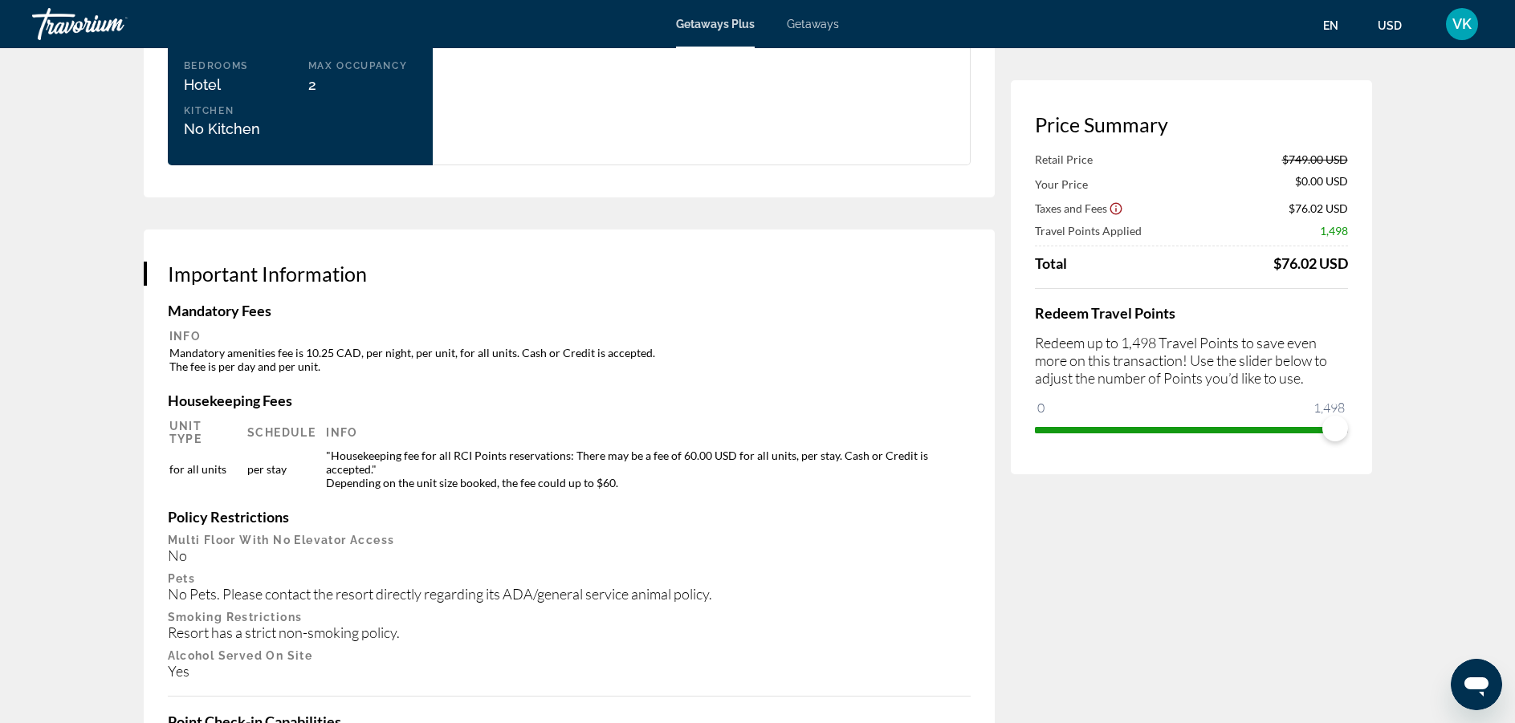
scroll to position [2774, 0]
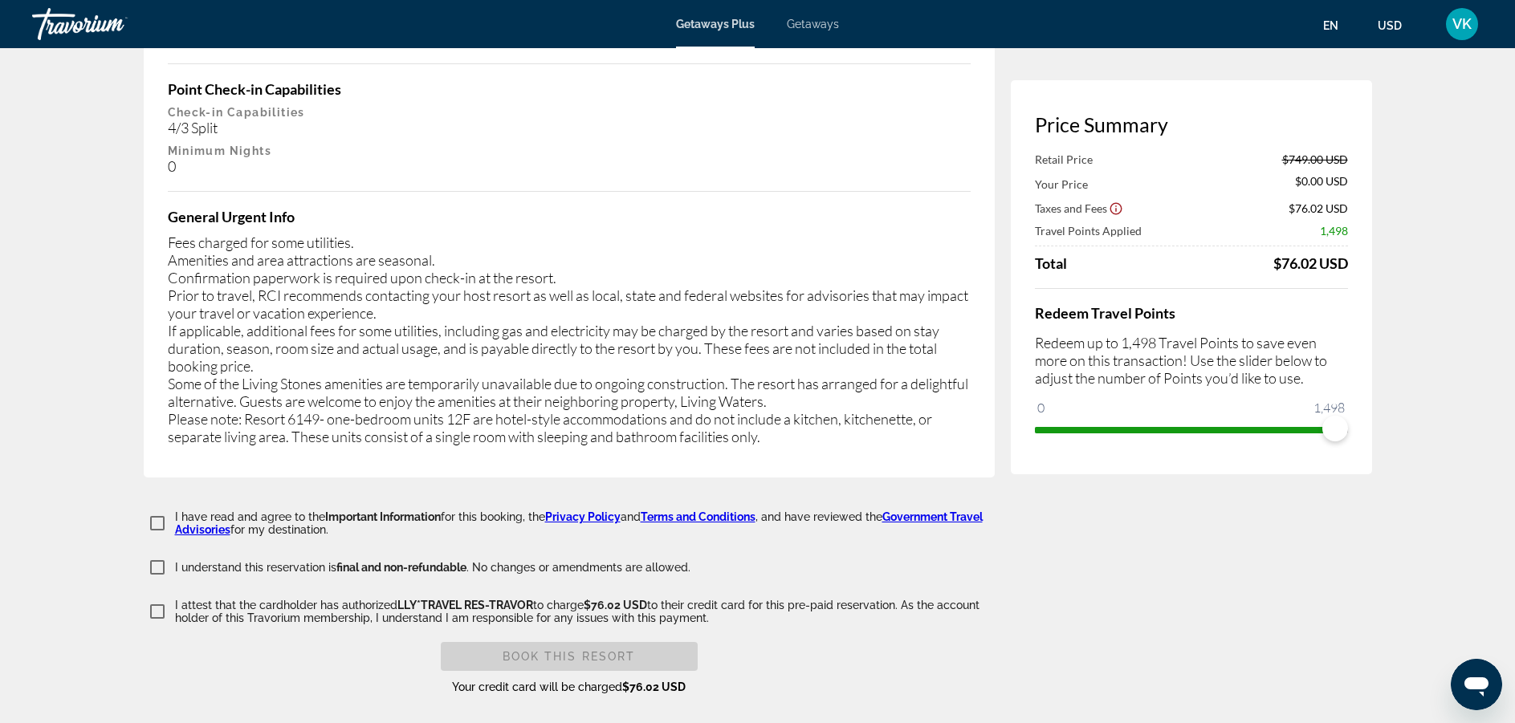
type input "********"
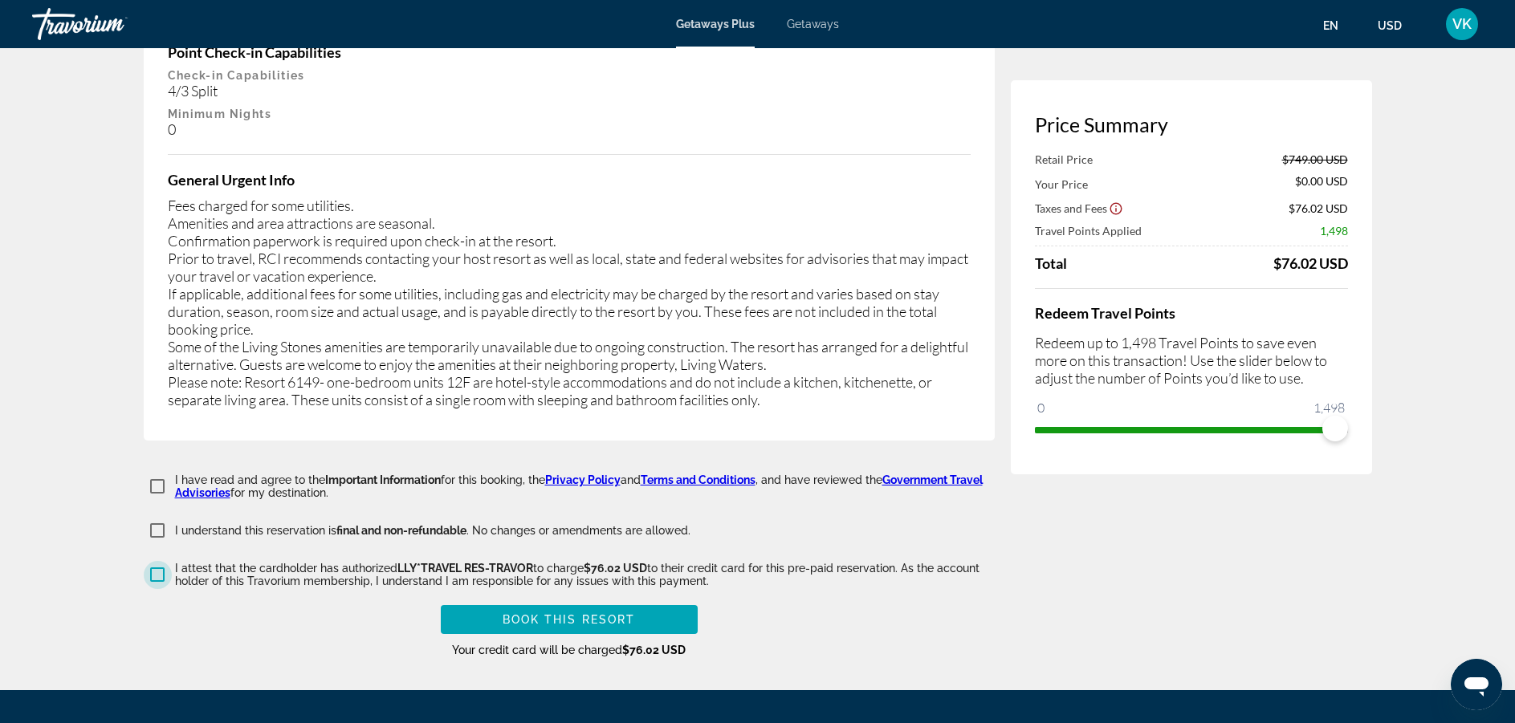
scroll to position [2924, 0]
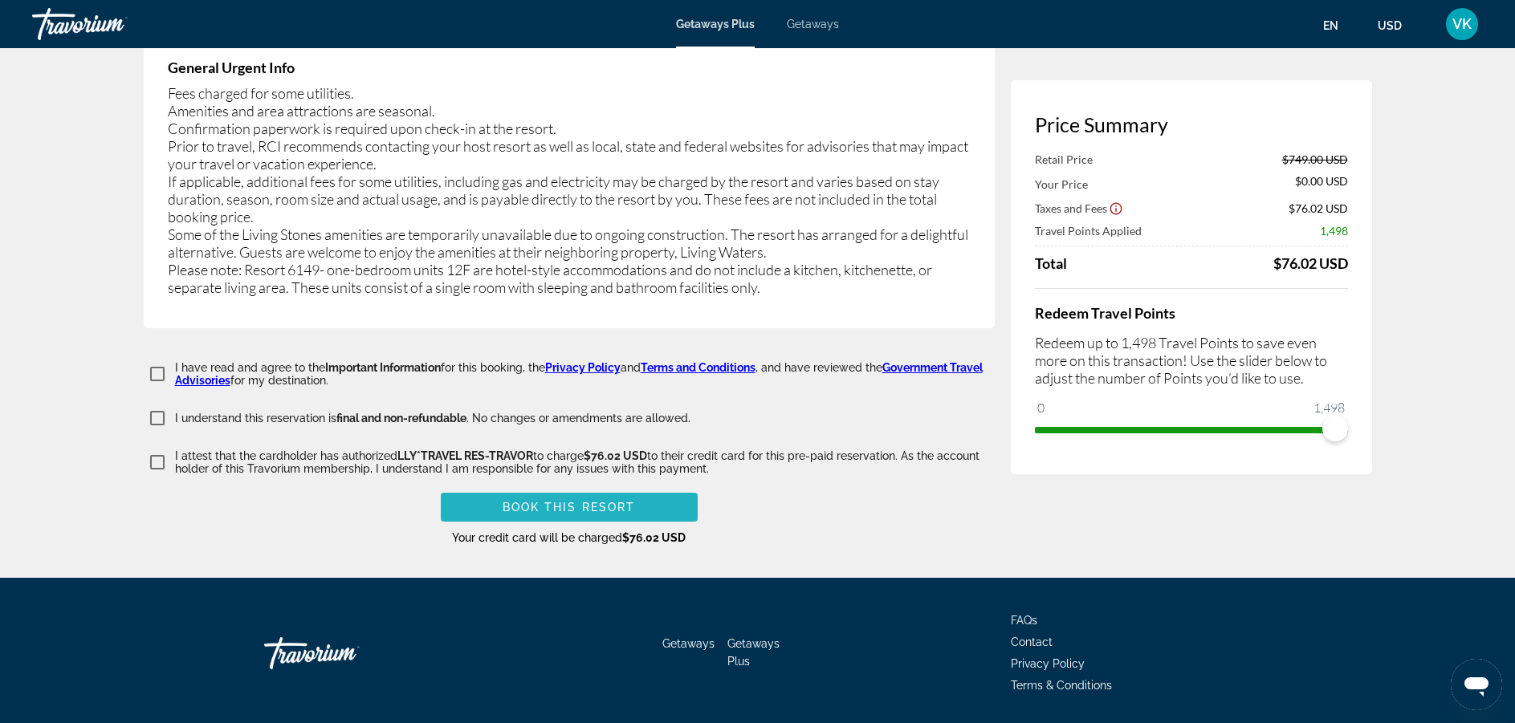
click at [635, 493] on span "Main content" at bounding box center [569, 507] width 257 height 39
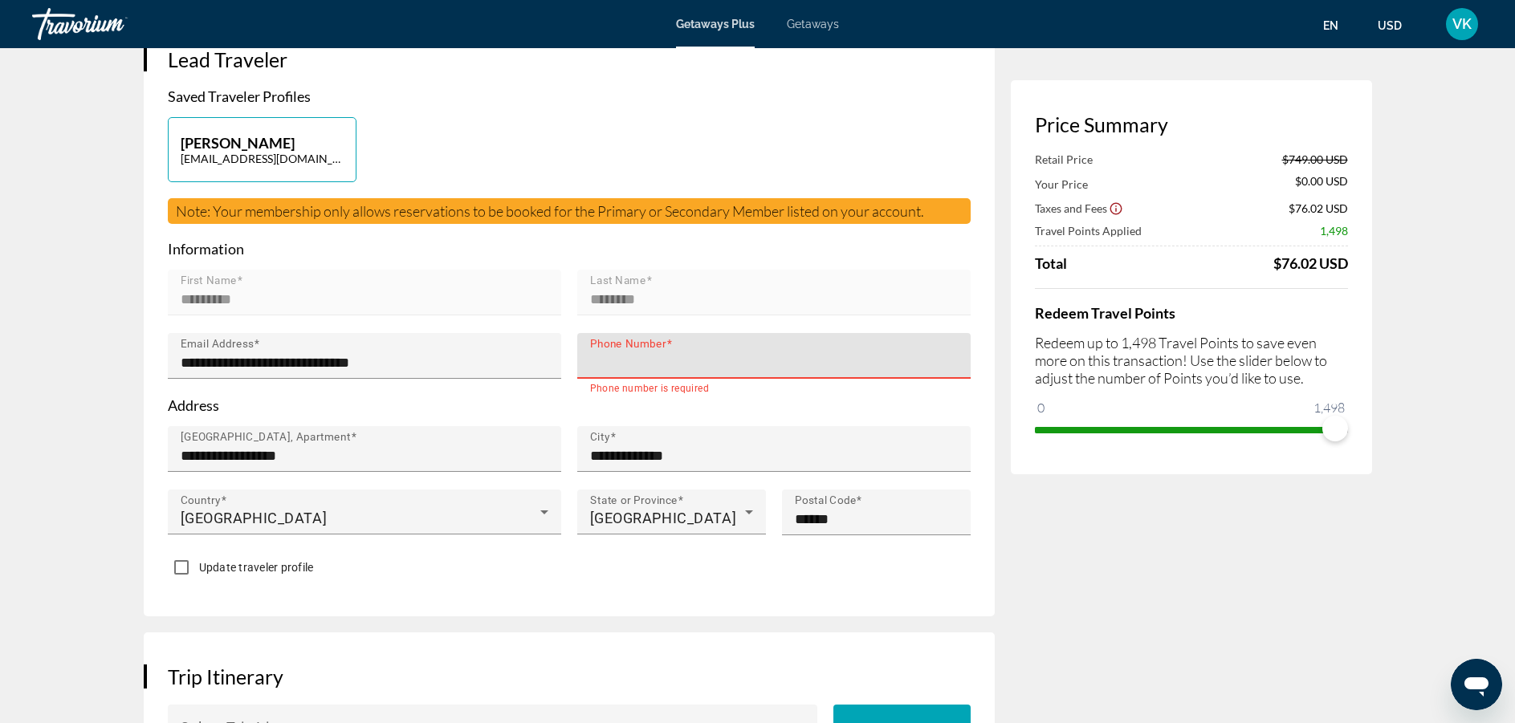
click at [629, 364] on input "Phone Number" at bounding box center [778, 362] width 377 height 19
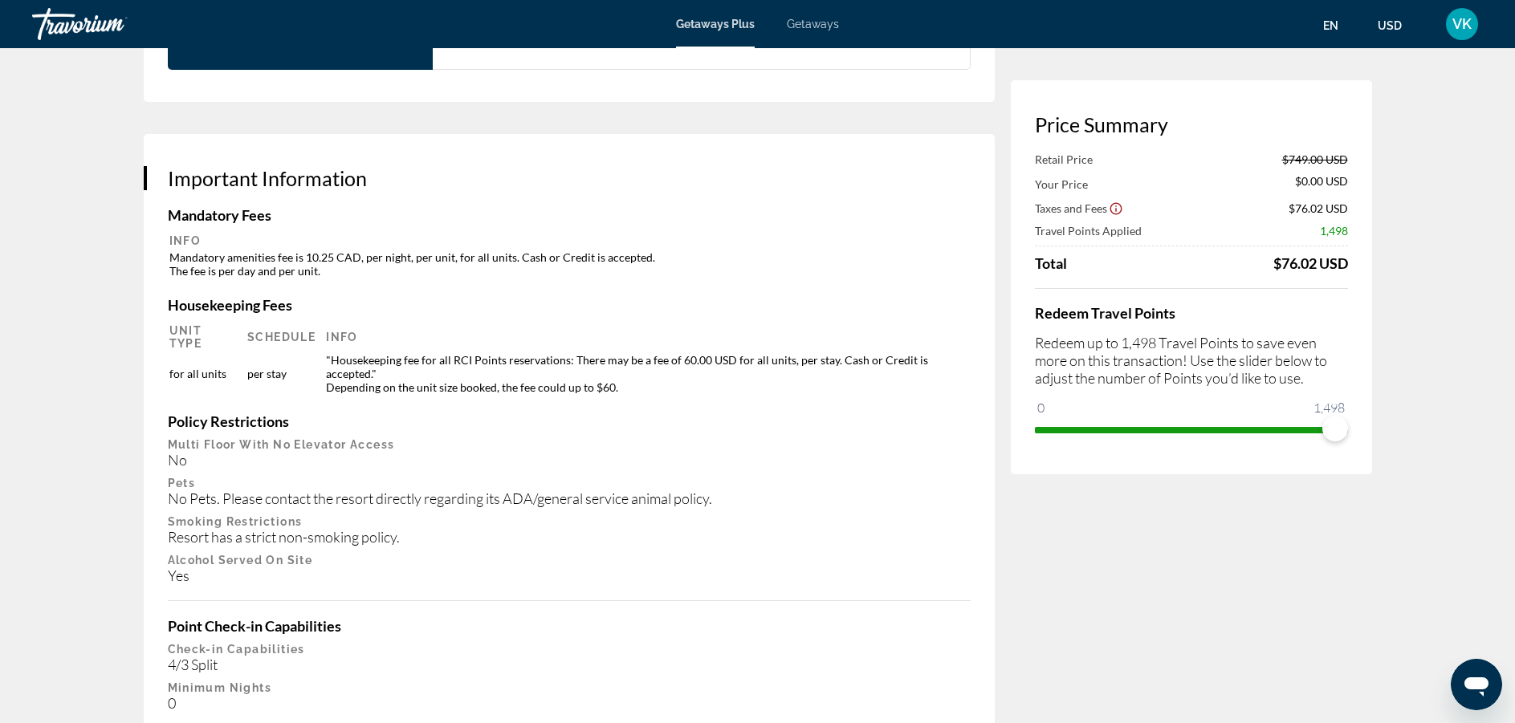
scroll to position [2870, 0]
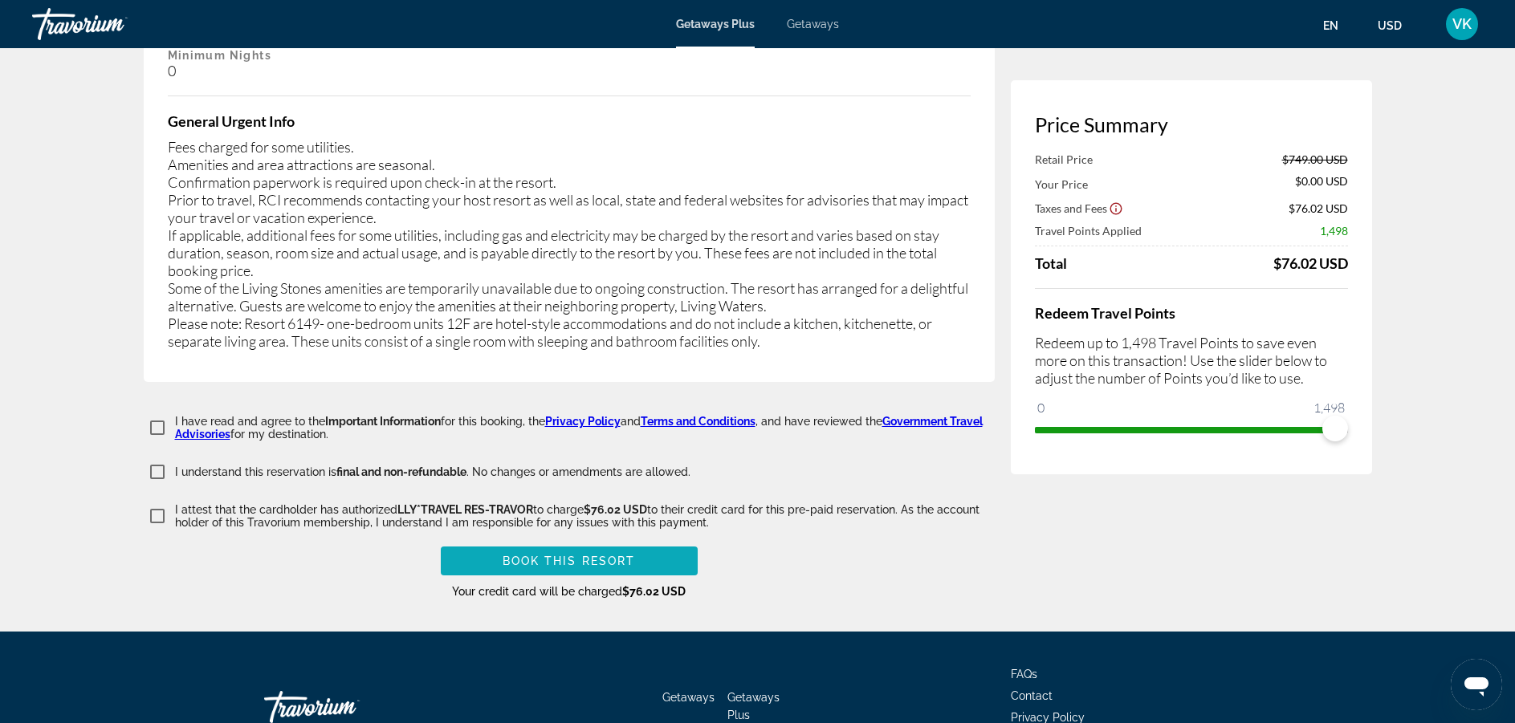
type input "**********"
click at [554, 555] on span "Book this Resort" at bounding box center [569, 561] width 133 height 13
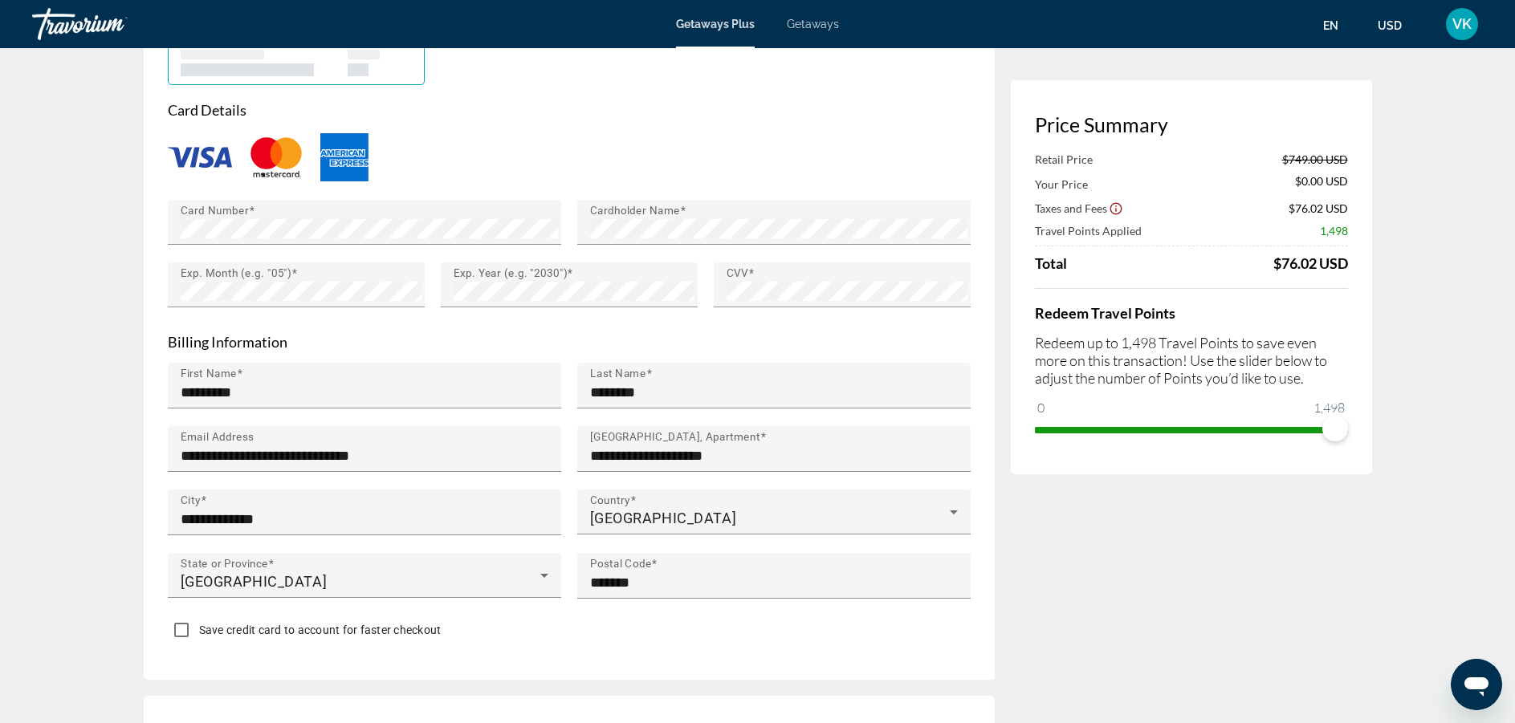
scroll to position [1349, 0]
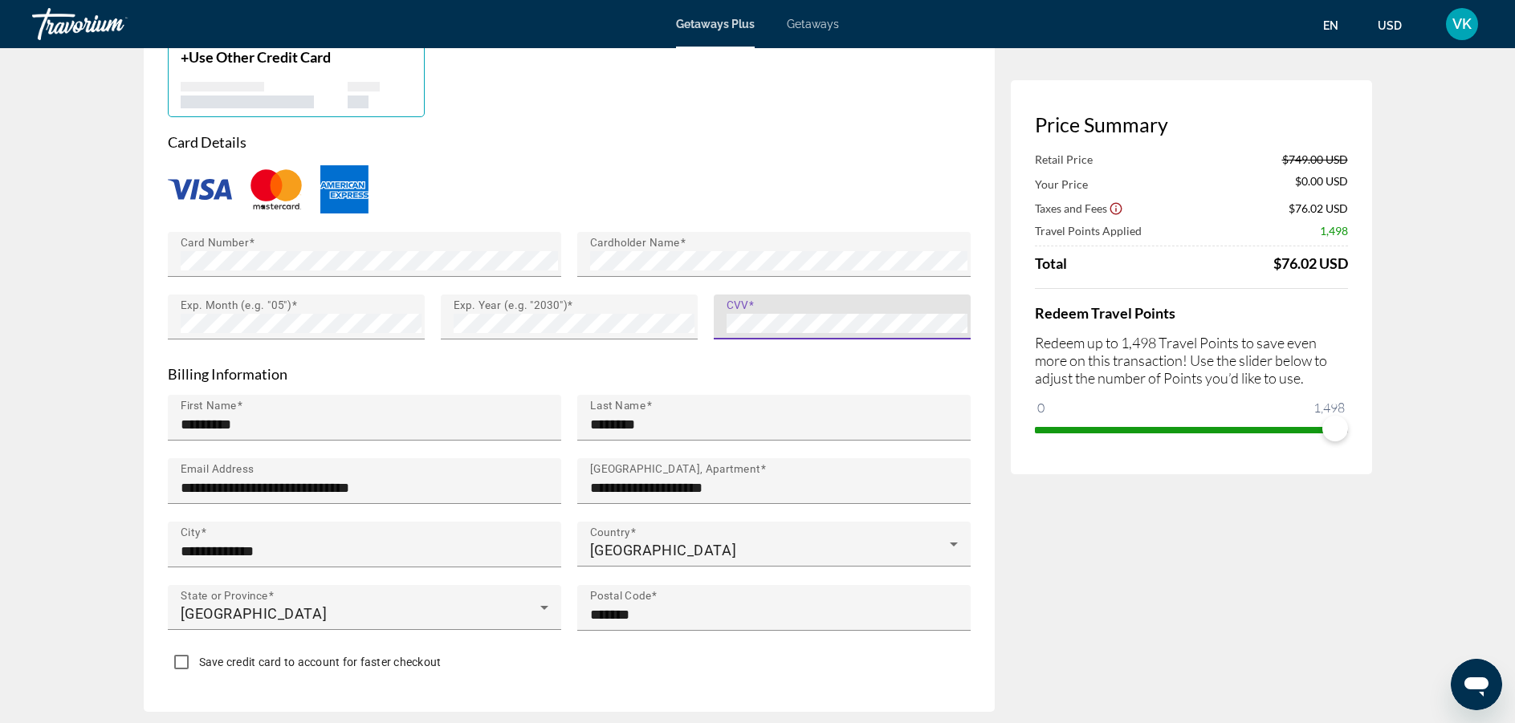
click at [1175, 550] on div "Price Summary Retail Price $749.00 USD Your Price $0.00 USD Taxes and Fees $76.…" at bounding box center [1191, 521] width 361 height 3349
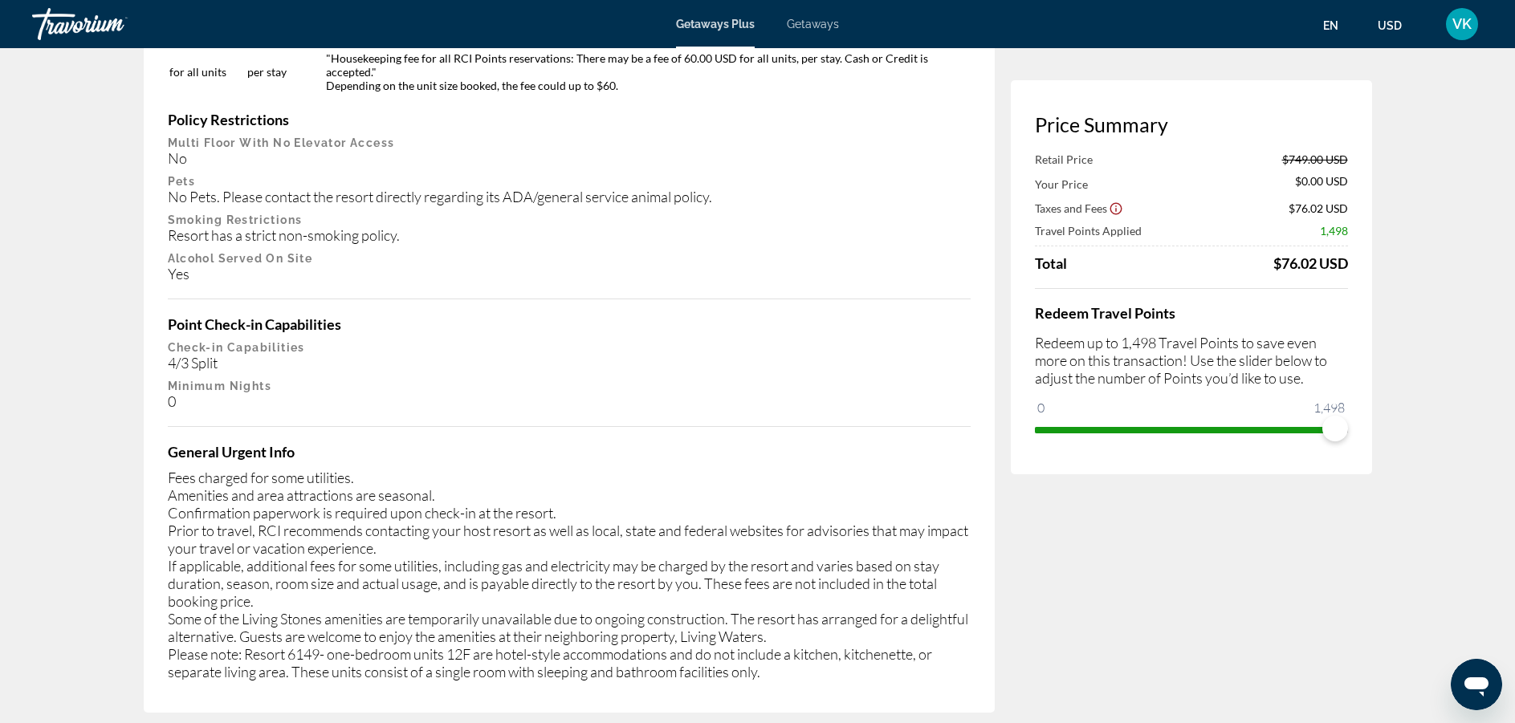
scroll to position [3030, 0]
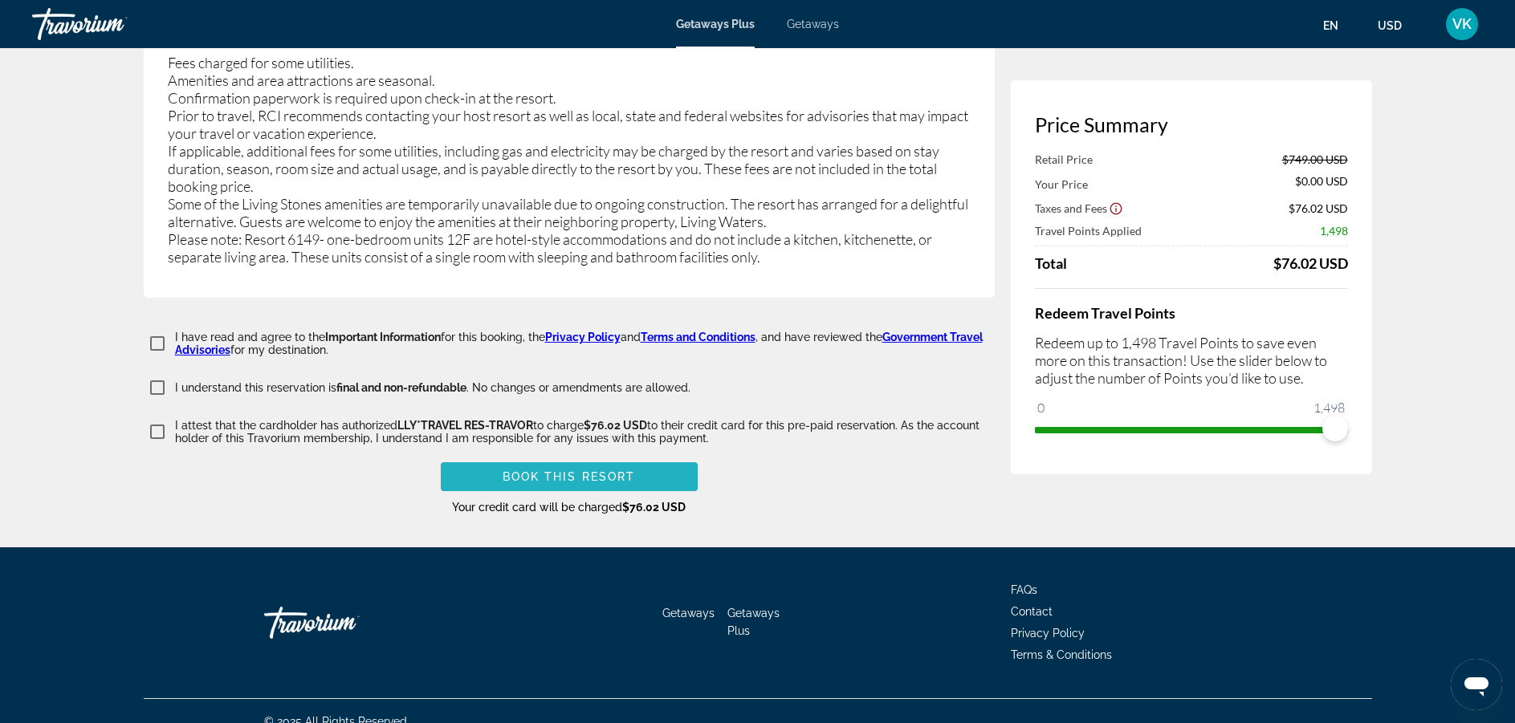
click at [656, 458] on span "Main content" at bounding box center [569, 477] width 257 height 39
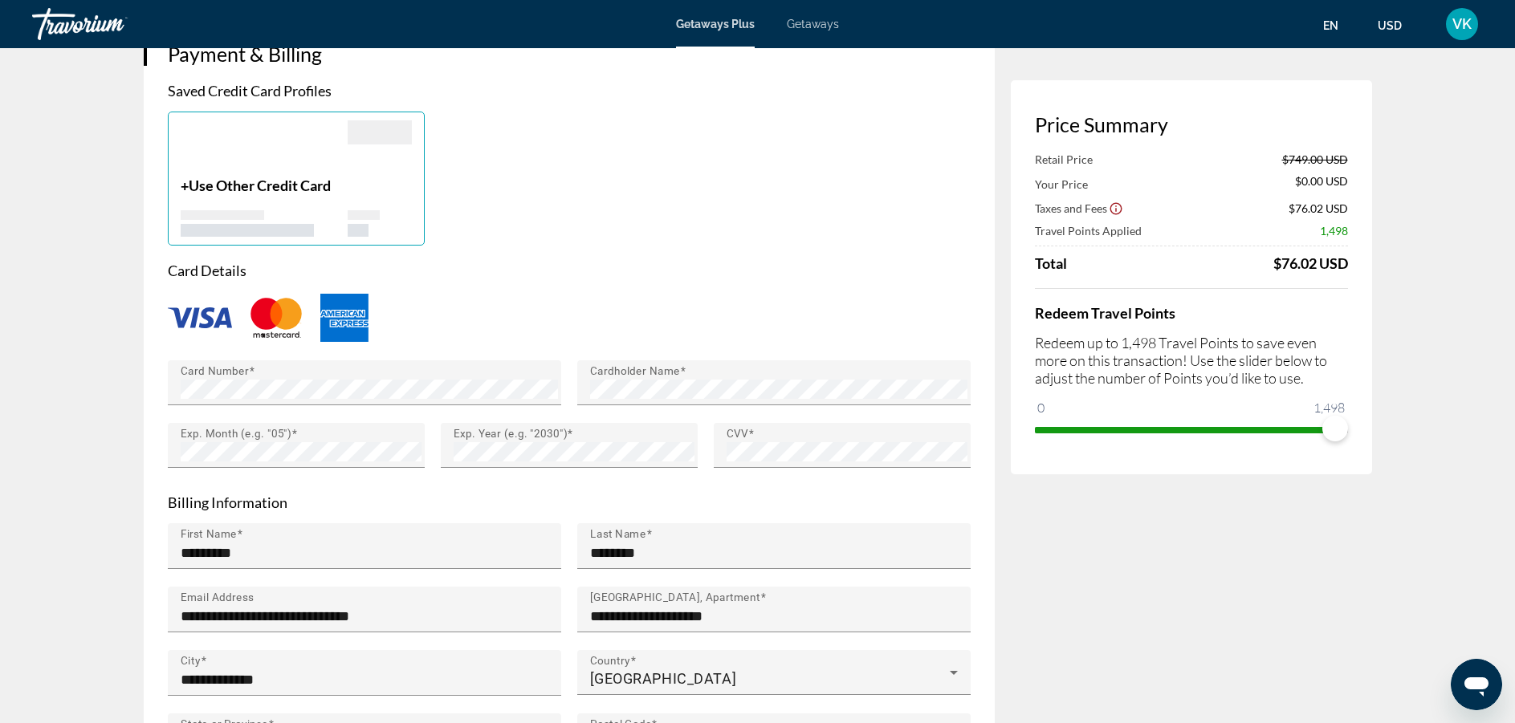
scroll to position [1253, 0]
